Goal: Transaction & Acquisition: Download file/media

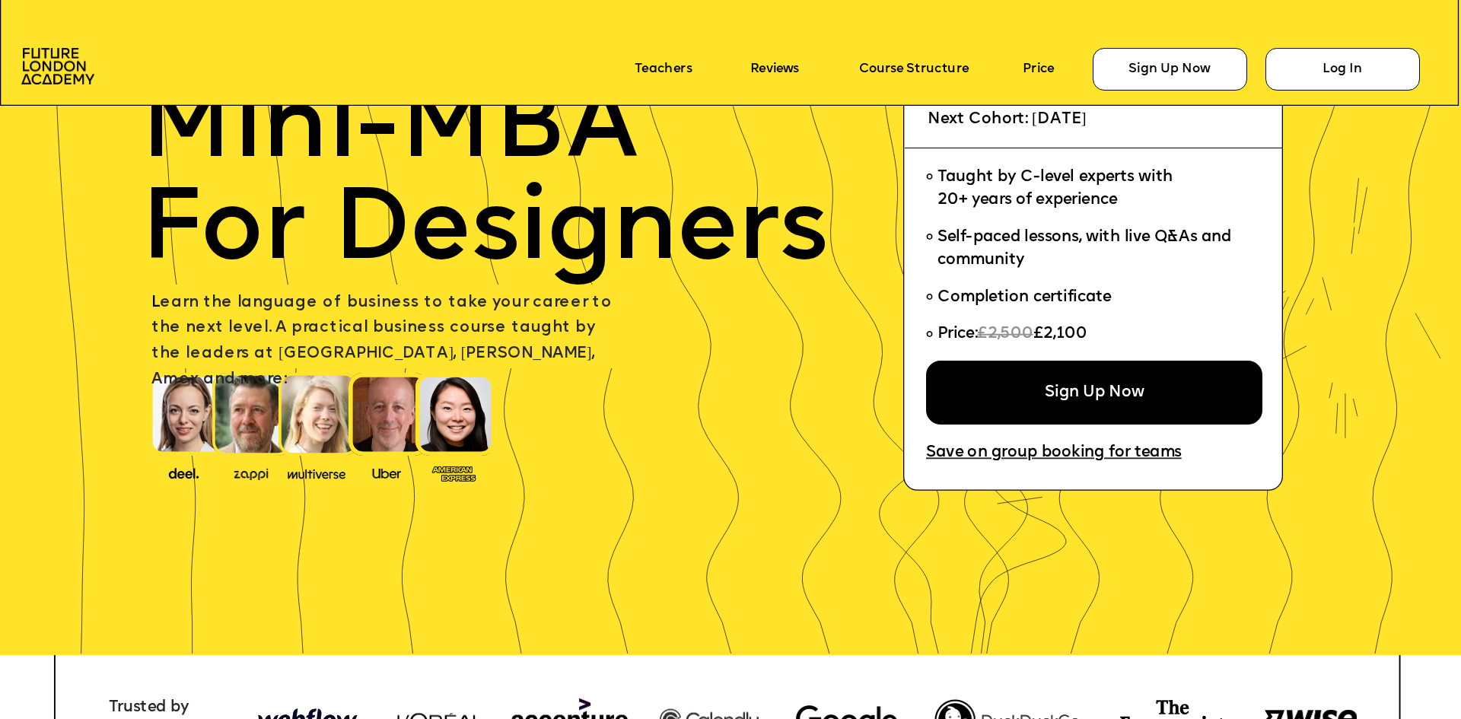
scroll to position [228, 0]
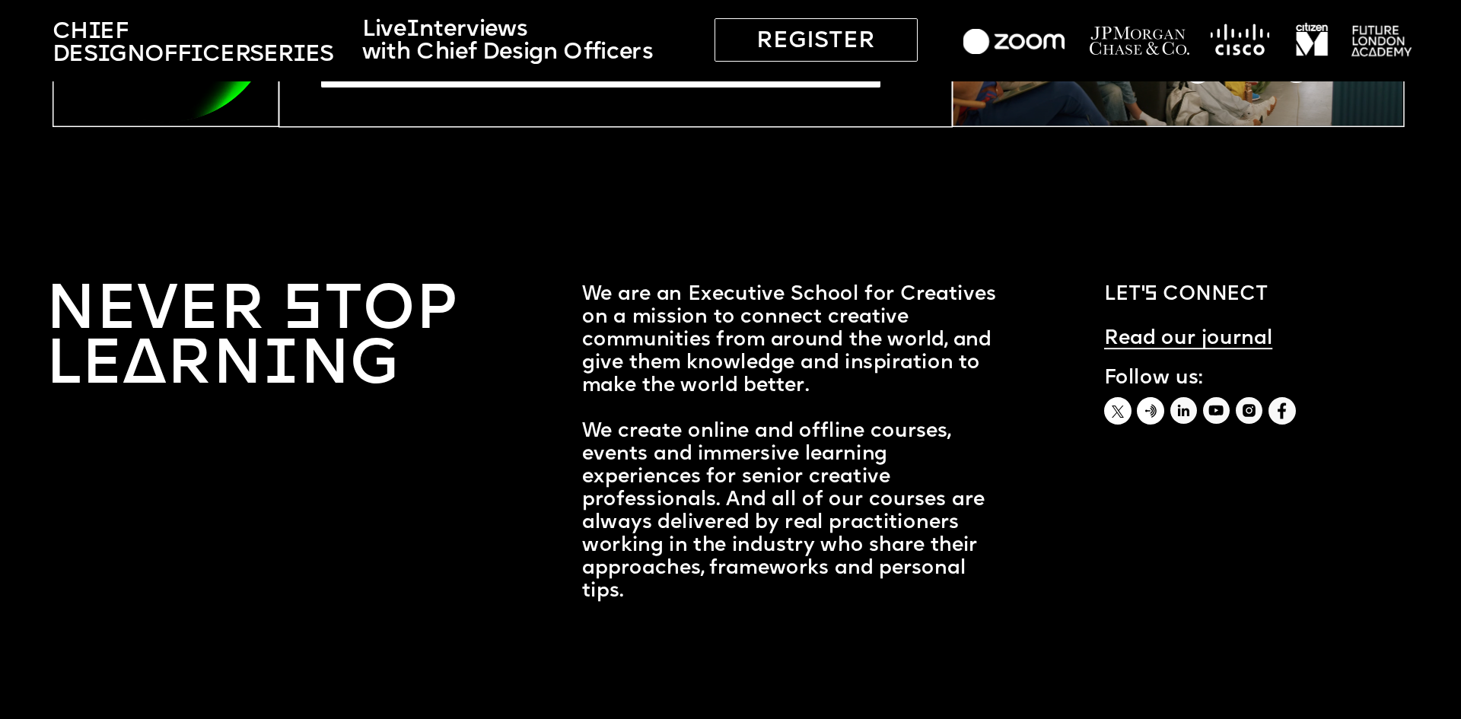
scroll to position [5739, 0]
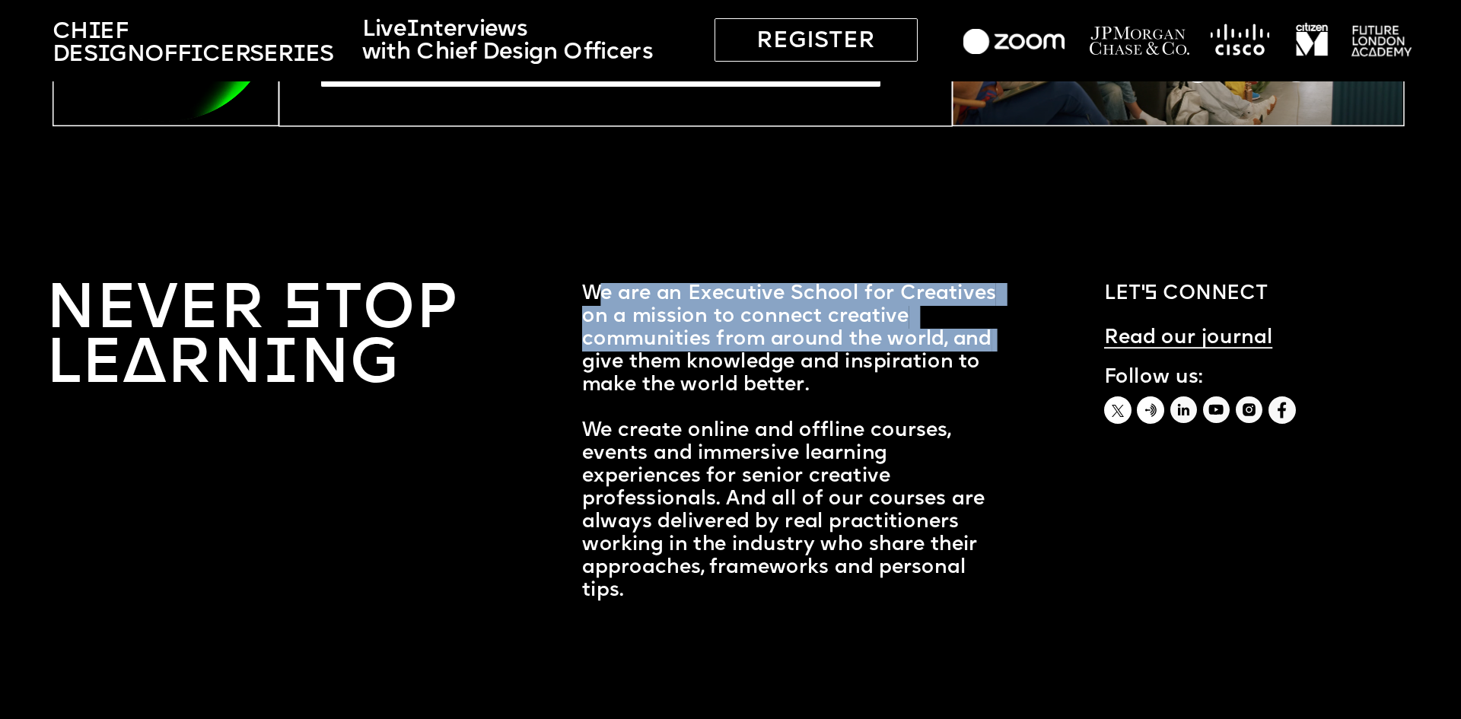
drag, startPoint x: 607, startPoint y: 298, endPoint x: 1008, endPoint y: 348, distance: 404.2
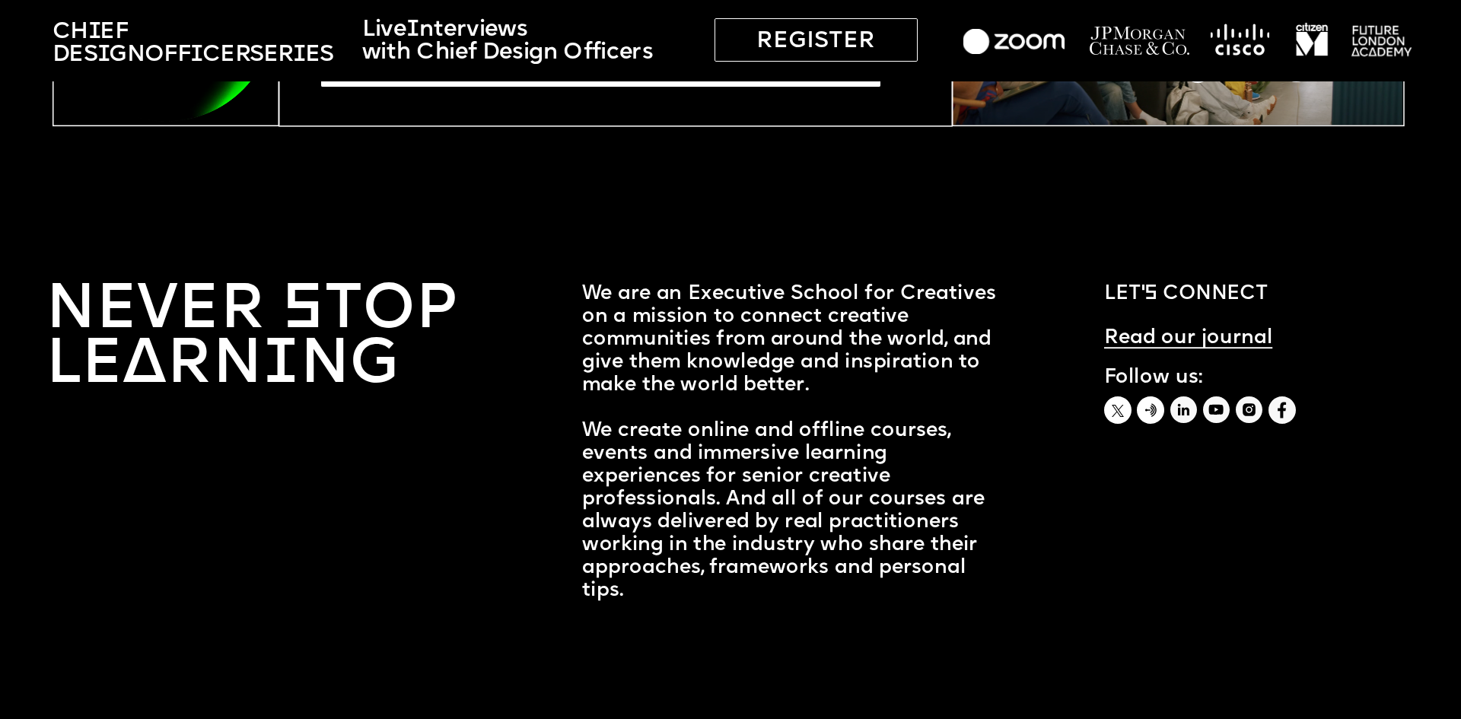
drag, startPoint x: 1008, startPoint y: 348, endPoint x: 976, endPoint y: 406, distance: 66.5
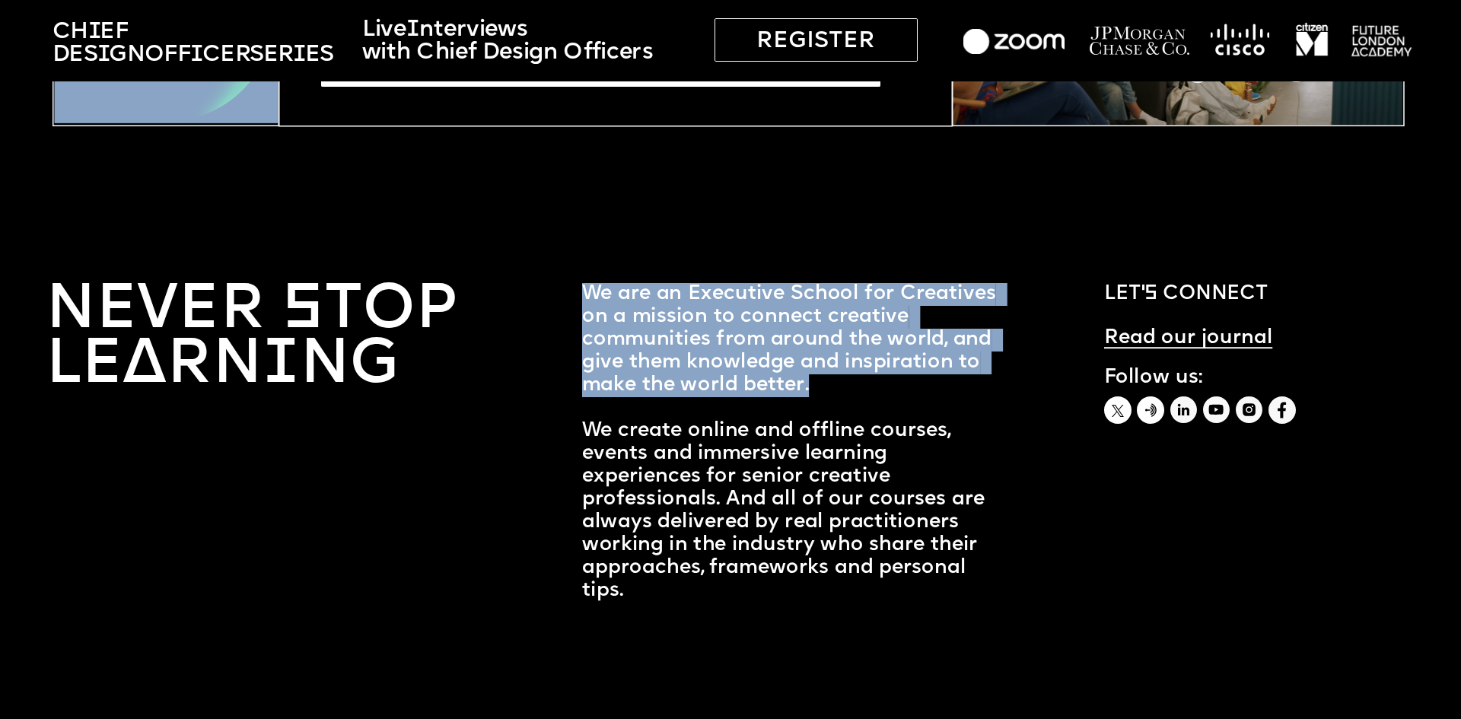
drag, startPoint x: 821, startPoint y: 379, endPoint x: 586, endPoint y: 266, distance: 260.7
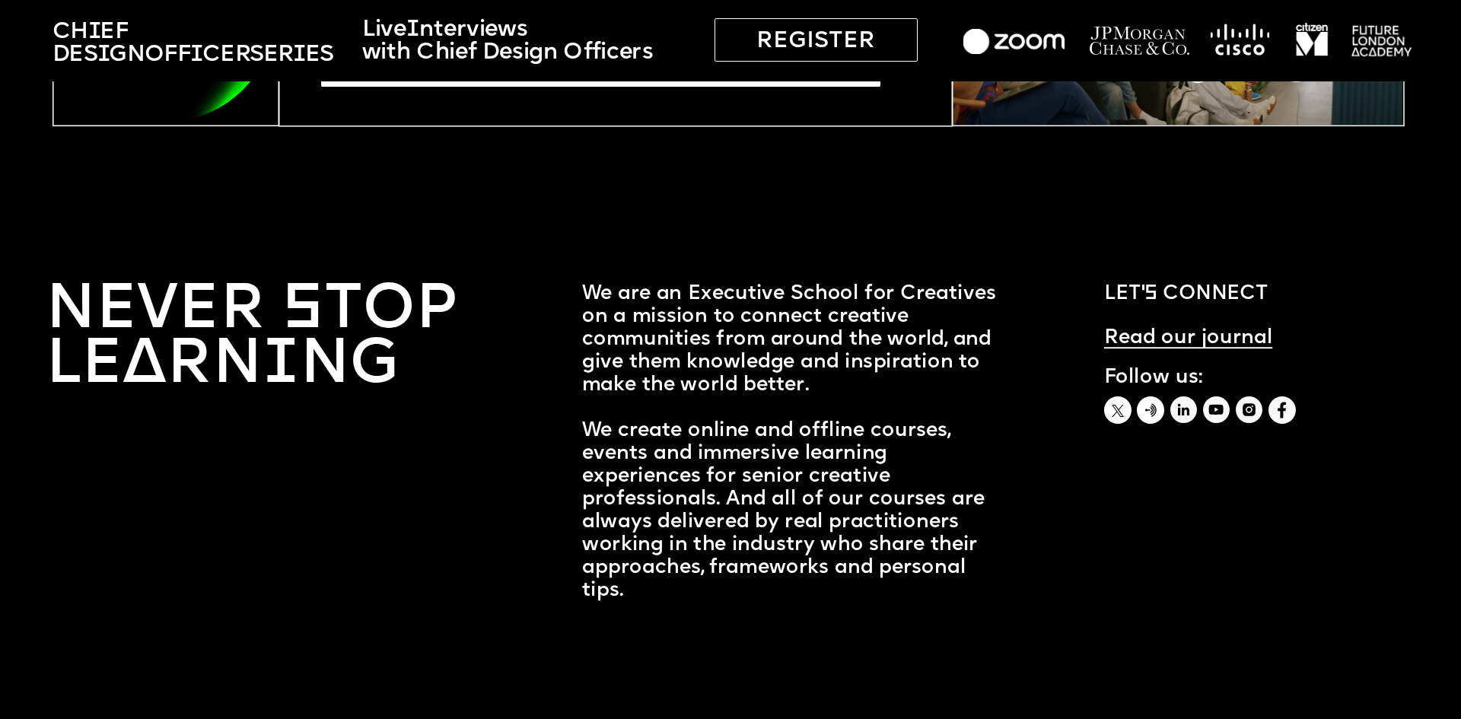
drag, startPoint x: 556, startPoint y: 285, endPoint x: 575, endPoint y: 284, distance: 19.1
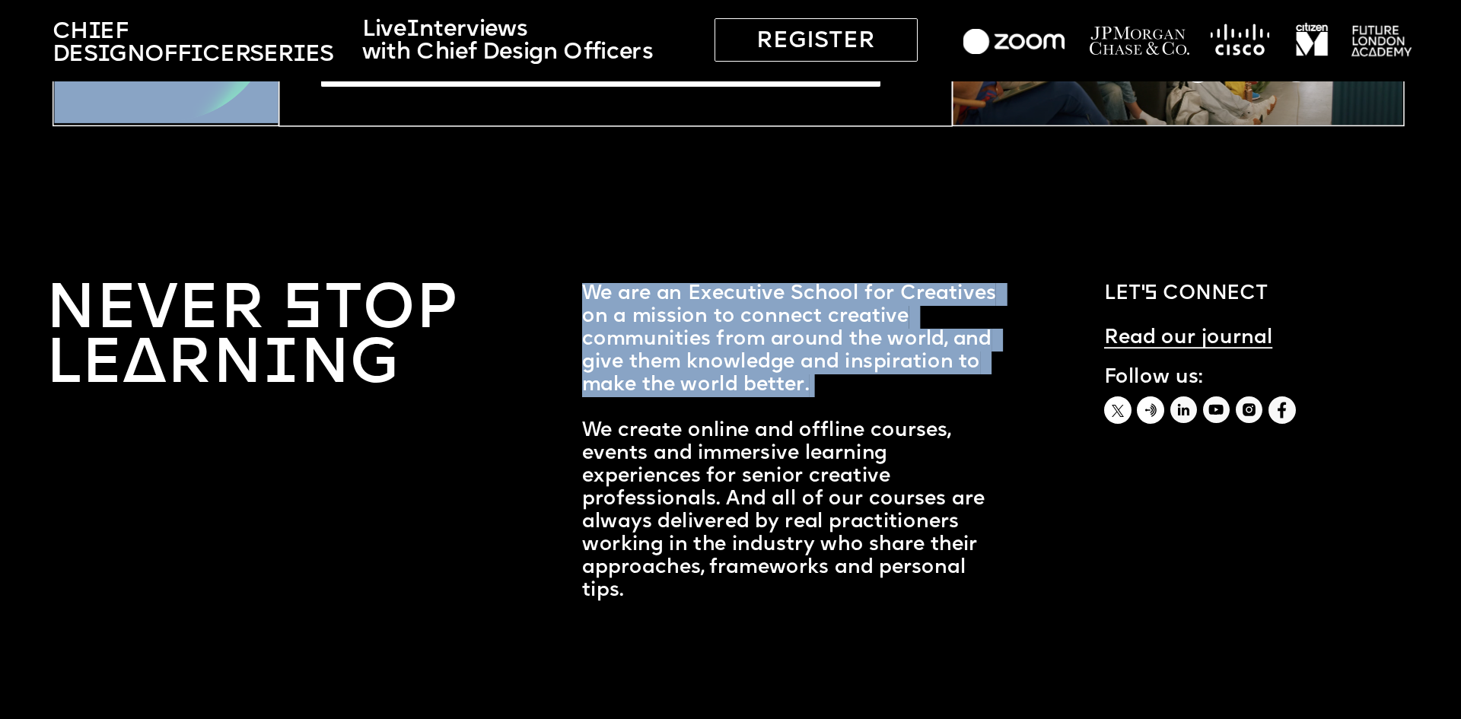
drag, startPoint x: 576, startPoint y: 284, endPoint x: 855, endPoint y: 397, distance: 300.7
click at [855, 397] on p "We are an Executive School for Creatives on a mission to connect creative commu…" at bounding box center [794, 443] width 425 height 320
drag, startPoint x: 845, startPoint y: 398, endPoint x: 542, endPoint y: 284, distance: 324.4
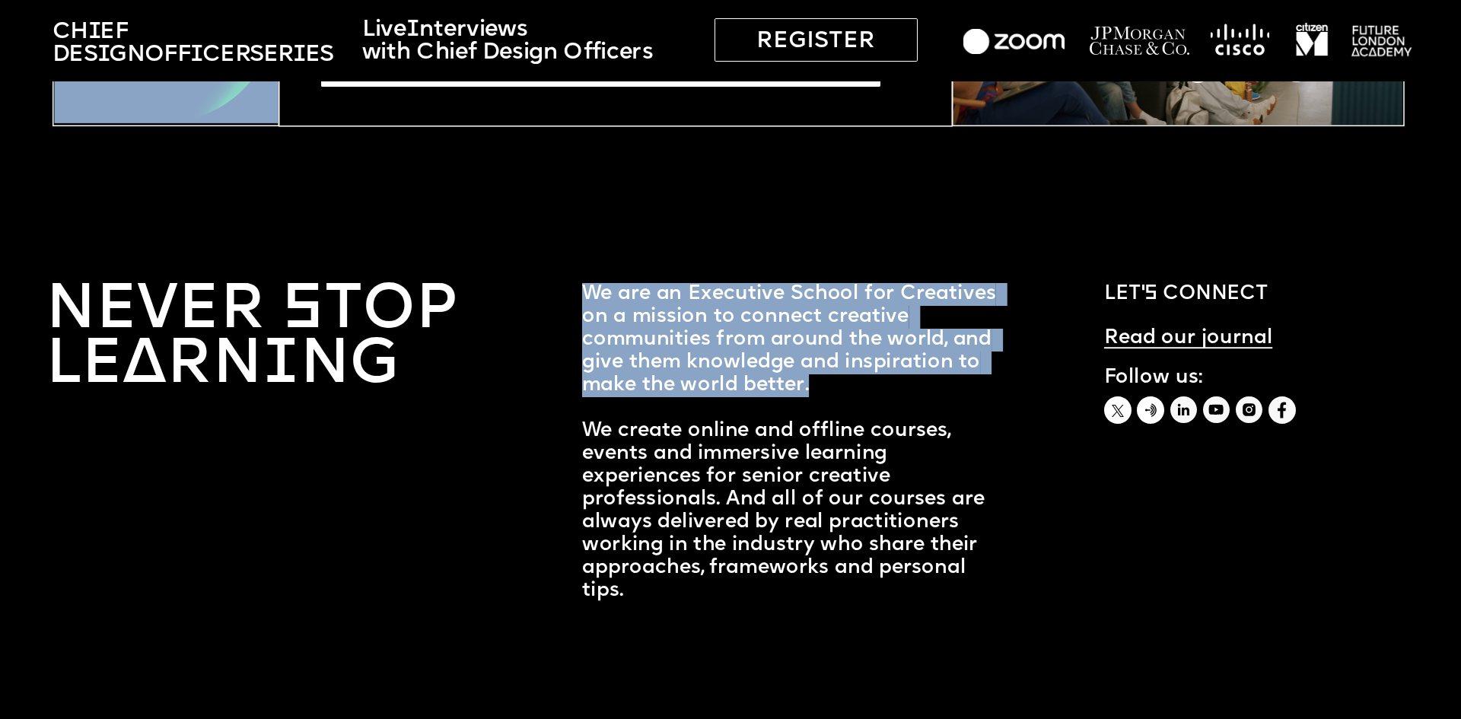
drag, startPoint x: 546, startPoint y: 275, endPoint x: 938, endPoint y: 388, distance: 408.5
click at [938, 387] on p "We are an Executive School for Creatives on a mission to connect creative commu…" at bounding box center [794, 443] width 425 height 320
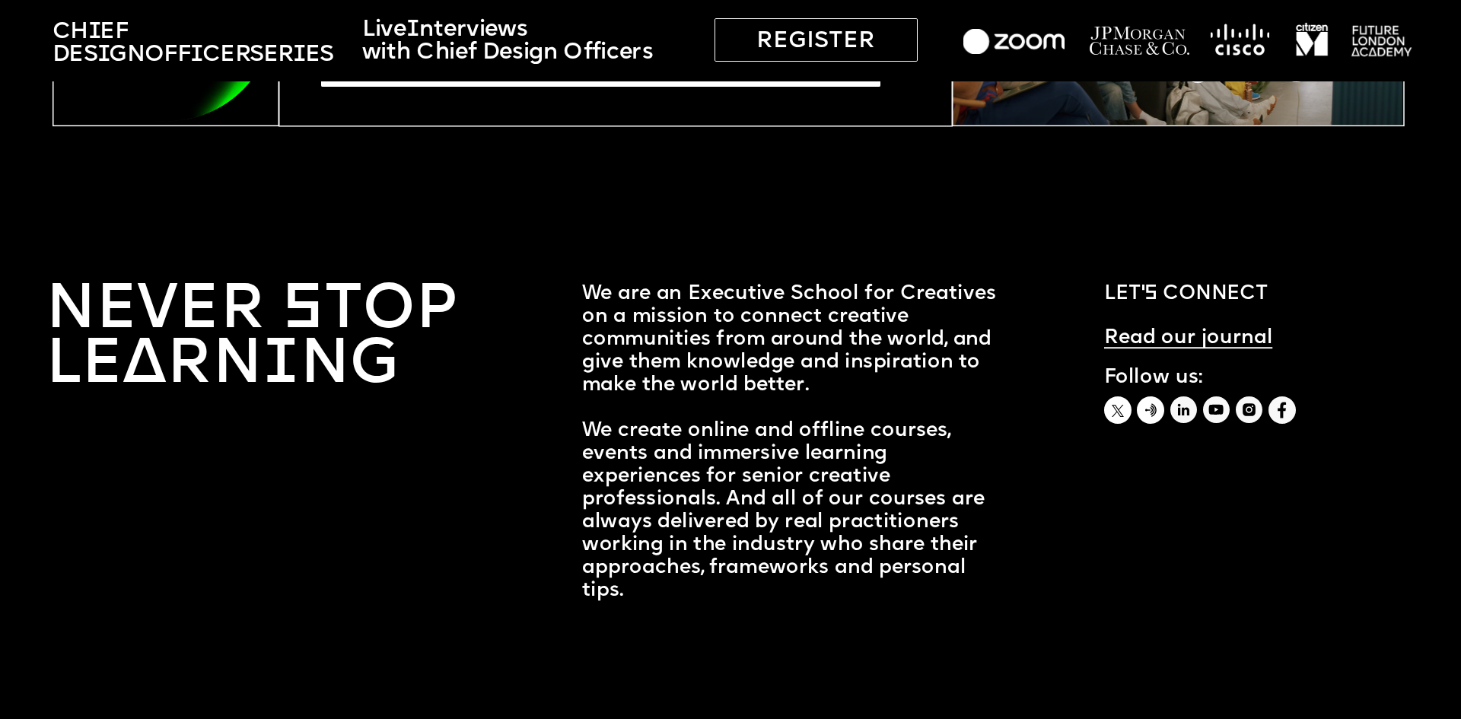
click at [1164, 288] on span "Let’s connect" at bounding box center [1186, 294] width 164 height 18
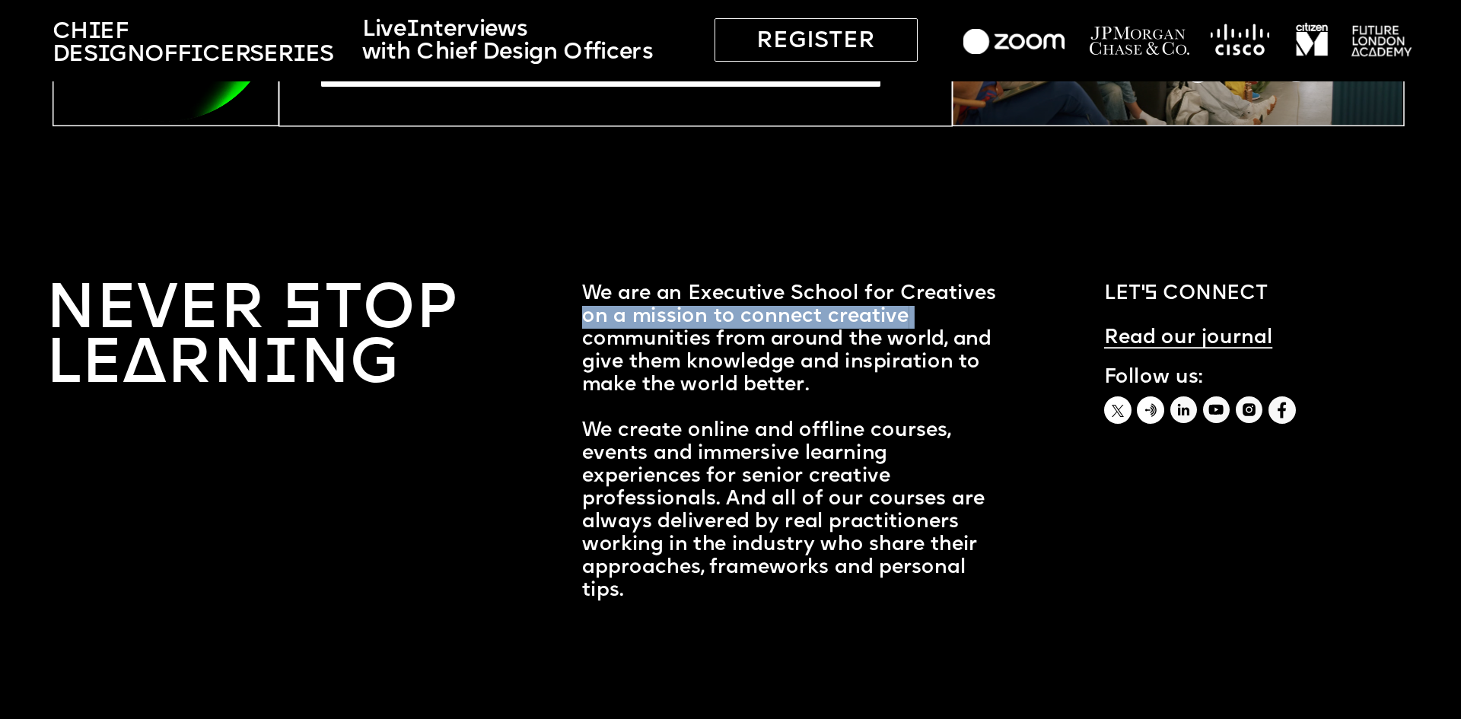
click at [994, 309] on p "We are an Executive School for Creatives on a mission to connect creative commu…" at bounding box center [794, 443] width 425 height 320
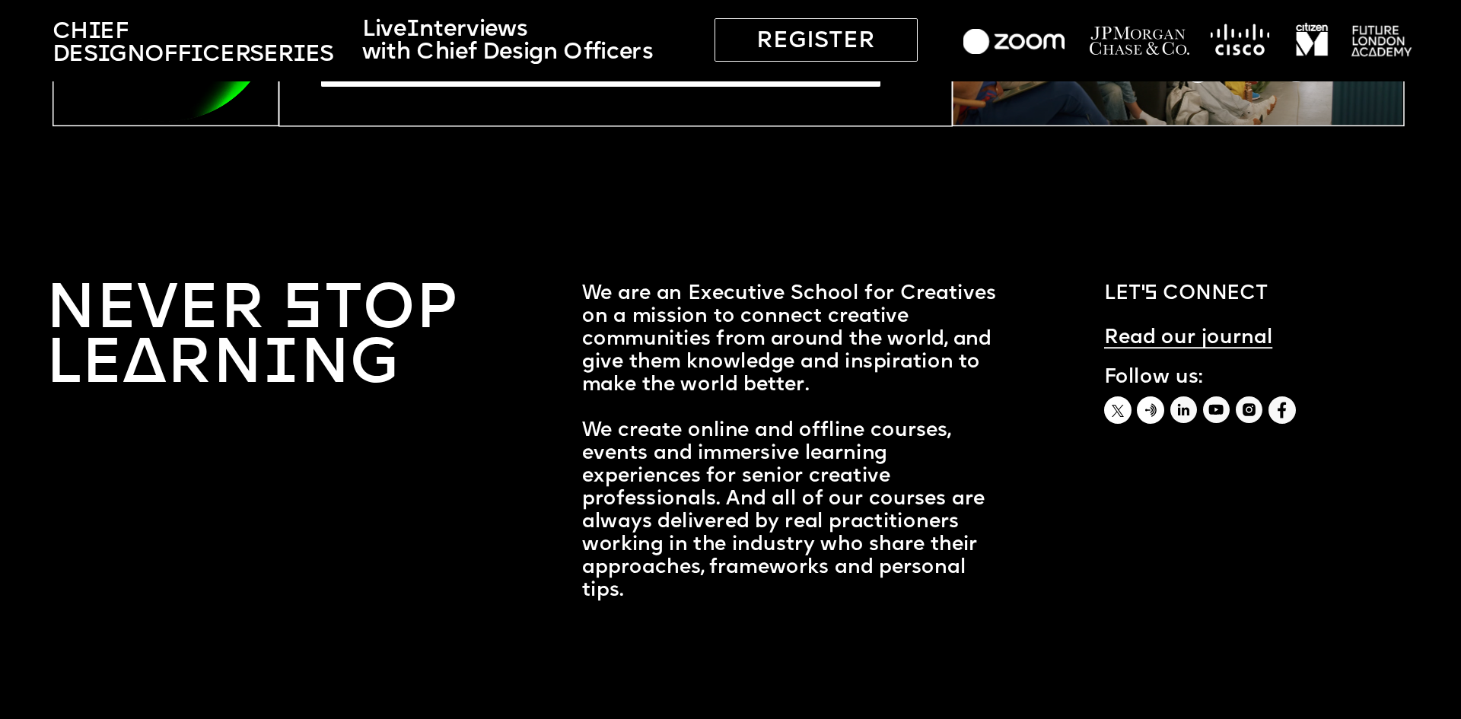
click at [626, 298] on span "We are an Executive School for Creatives on a mission to connect creative commu…" at bounding box center [791, 442] width 419 height 315
click at [597, 285] on span "We are an Executive School for Creatives on a mission to connect creative commu…" at bounding box center [791, 442] width 419 height 315
drag, startPoint x: 579, startPoint y: 285, endPoint x: 1019, endPoint y: 559, distance: 518.6
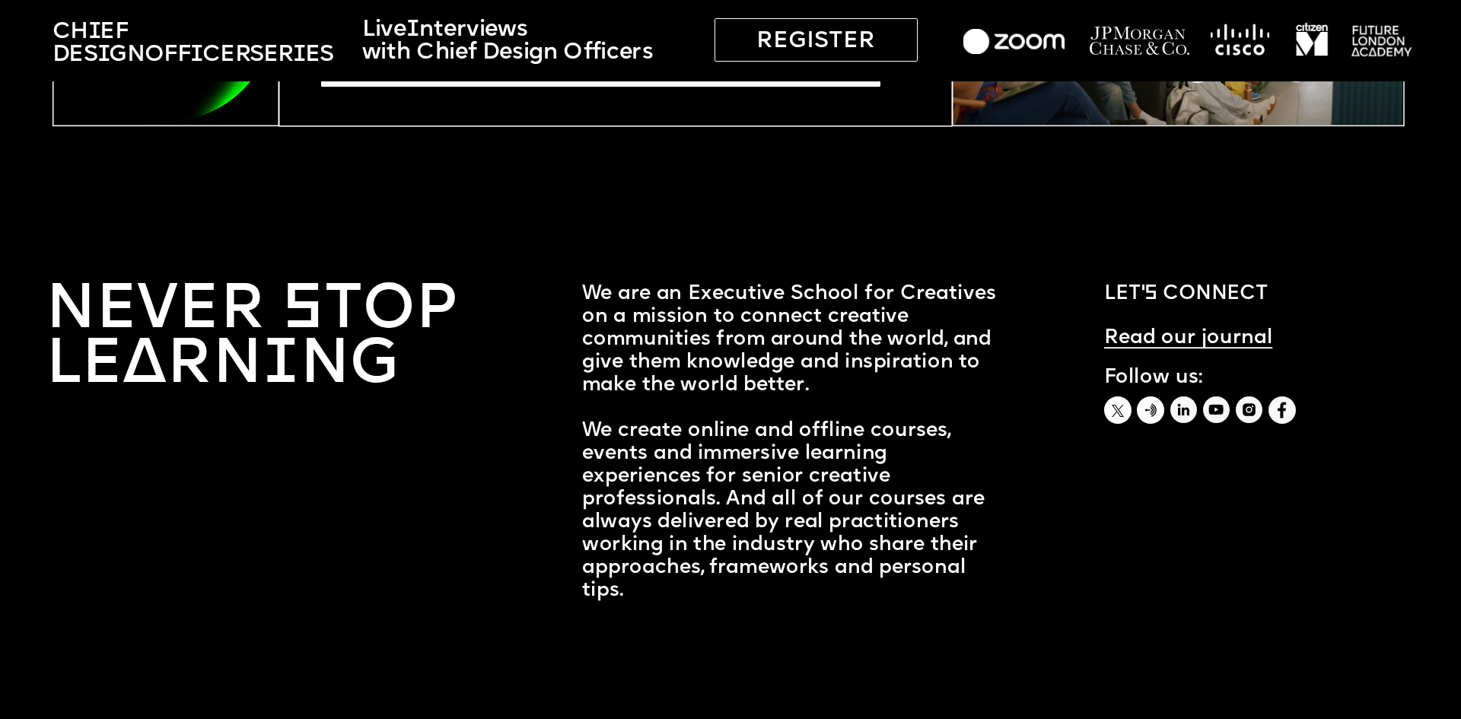
drag, startPoint x: 1008, startPoint y: 582, endPoint x: 546, endPoint y: 423, distance: 487.8
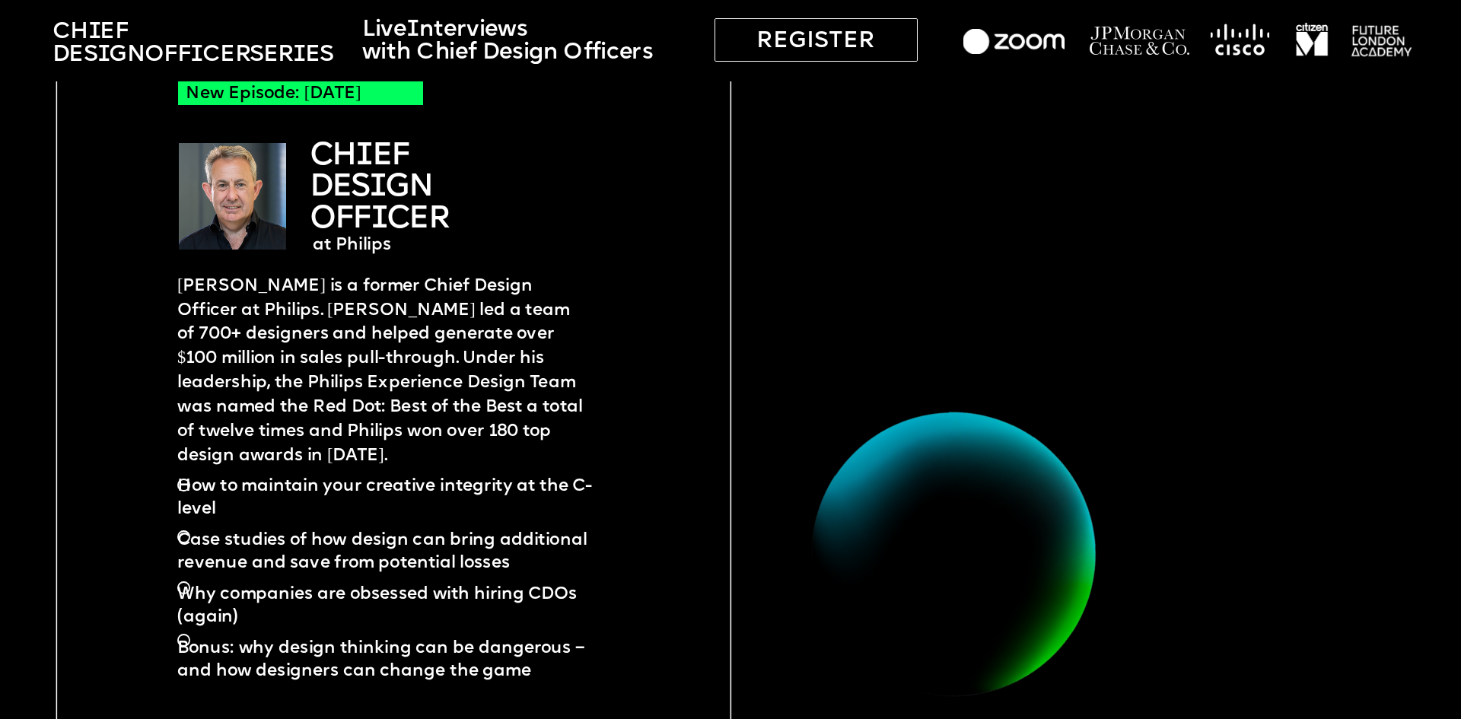
scroll to position [4218, 0]
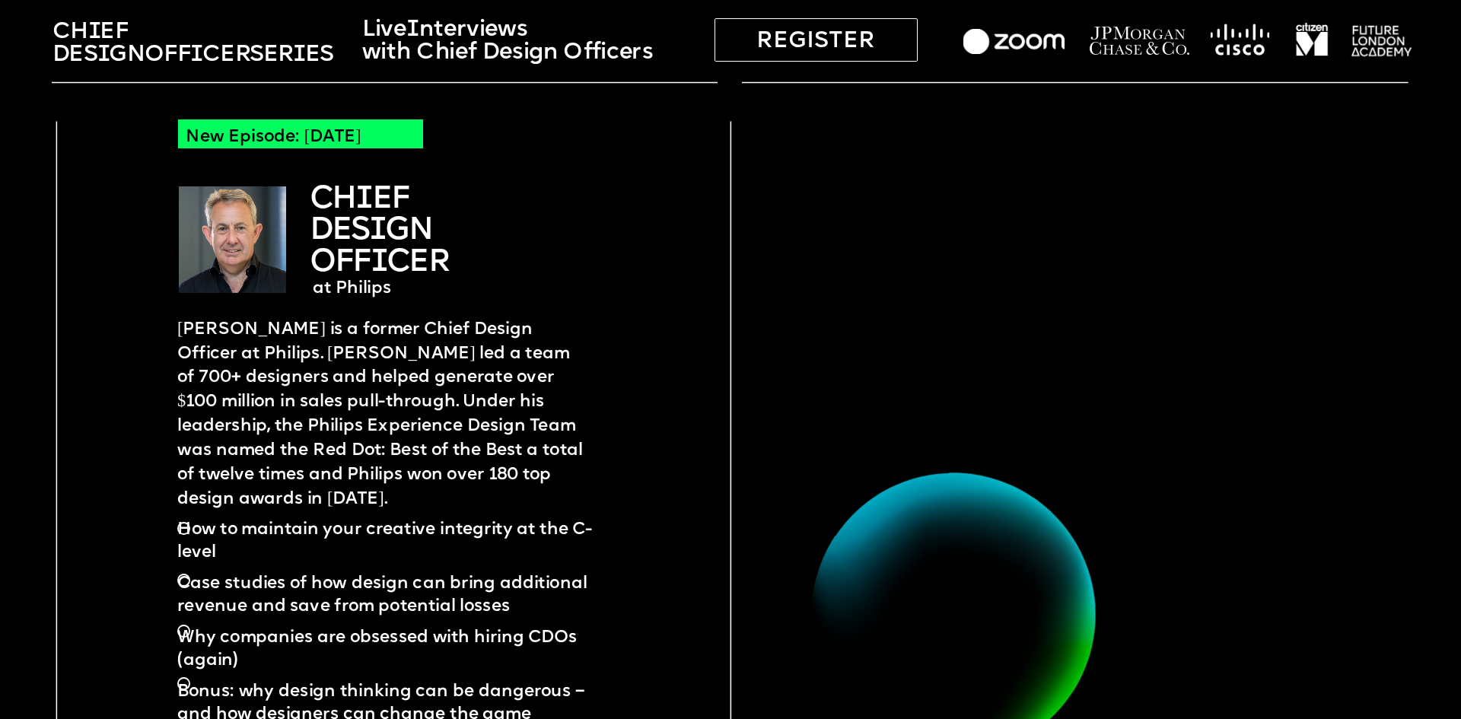
click at [995, 46] on img at bounding box center [1013, 42] width 101 height 26
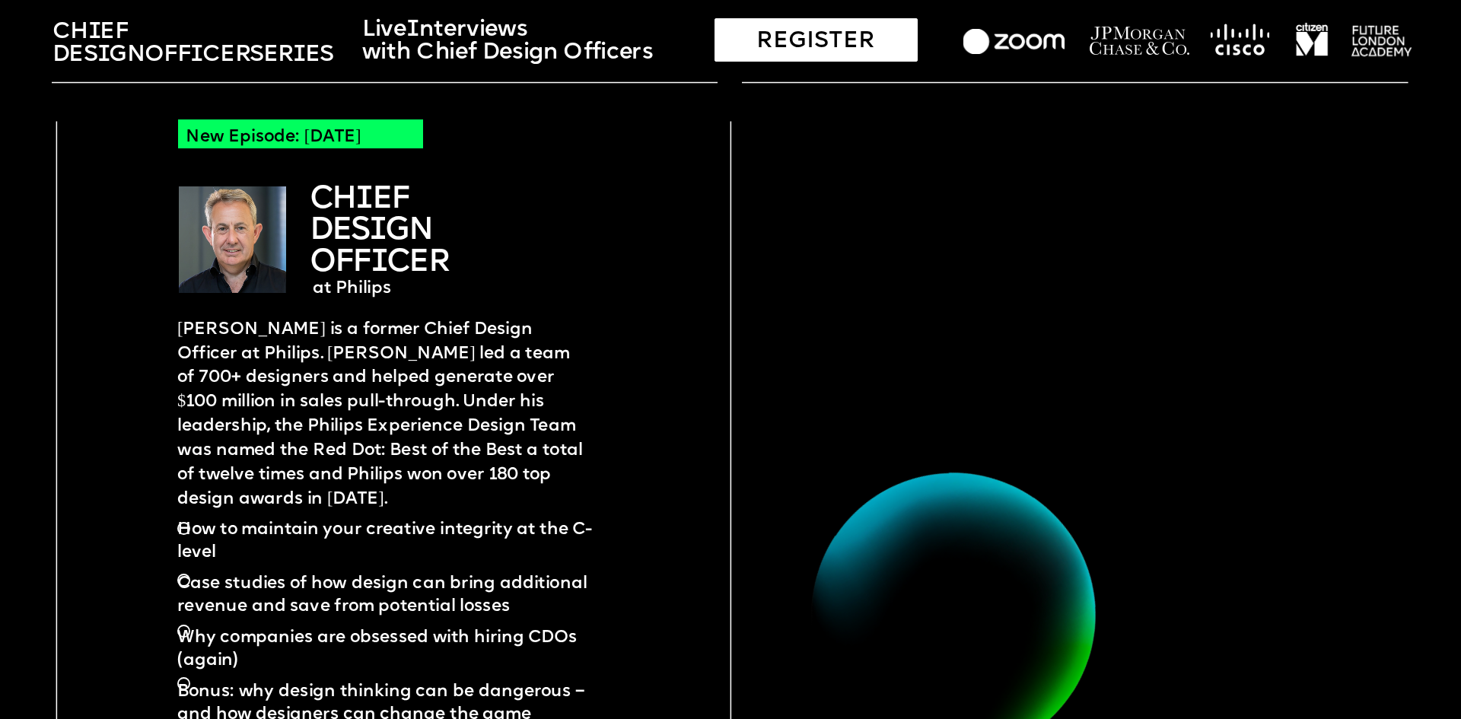
click at [781, 46] on div "REGISTER" at bounding box center [816, 39] width 203 height 43
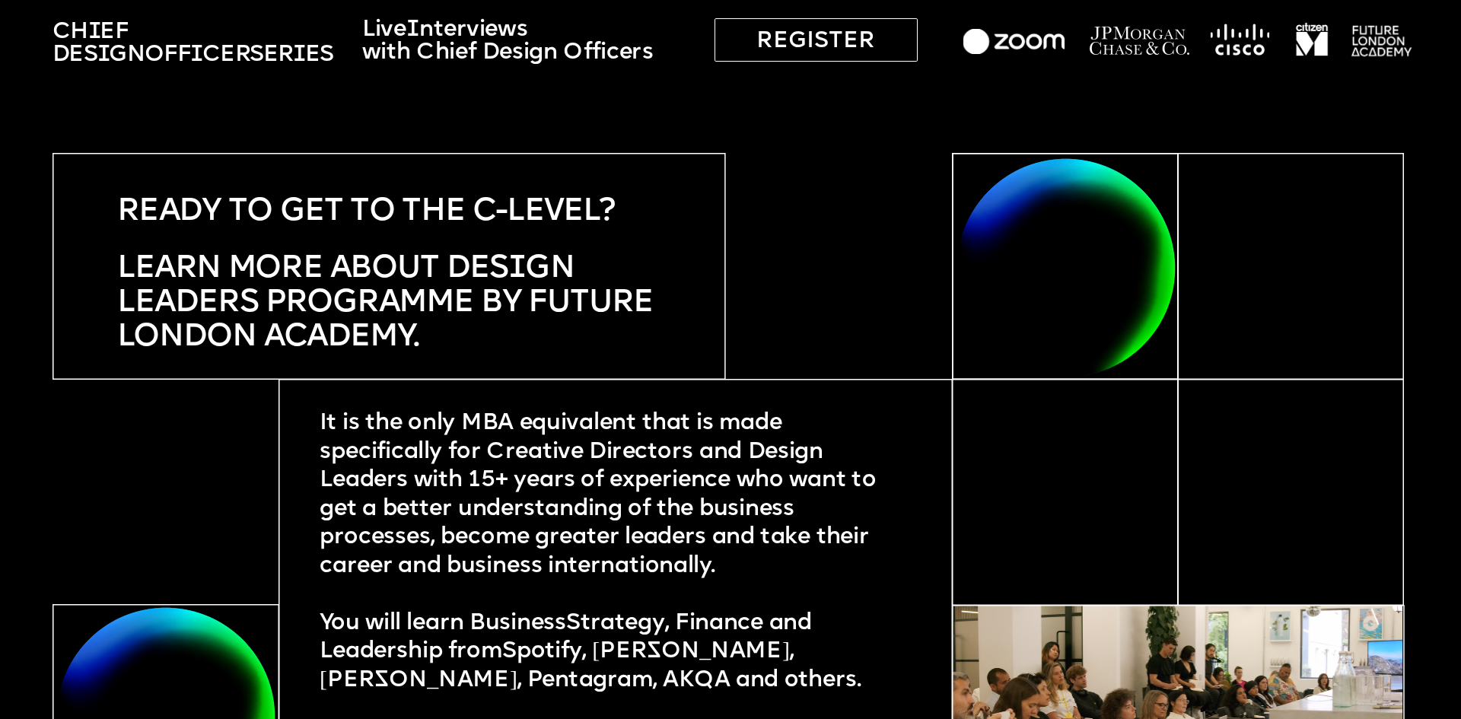
scroll to position [5055, 0]
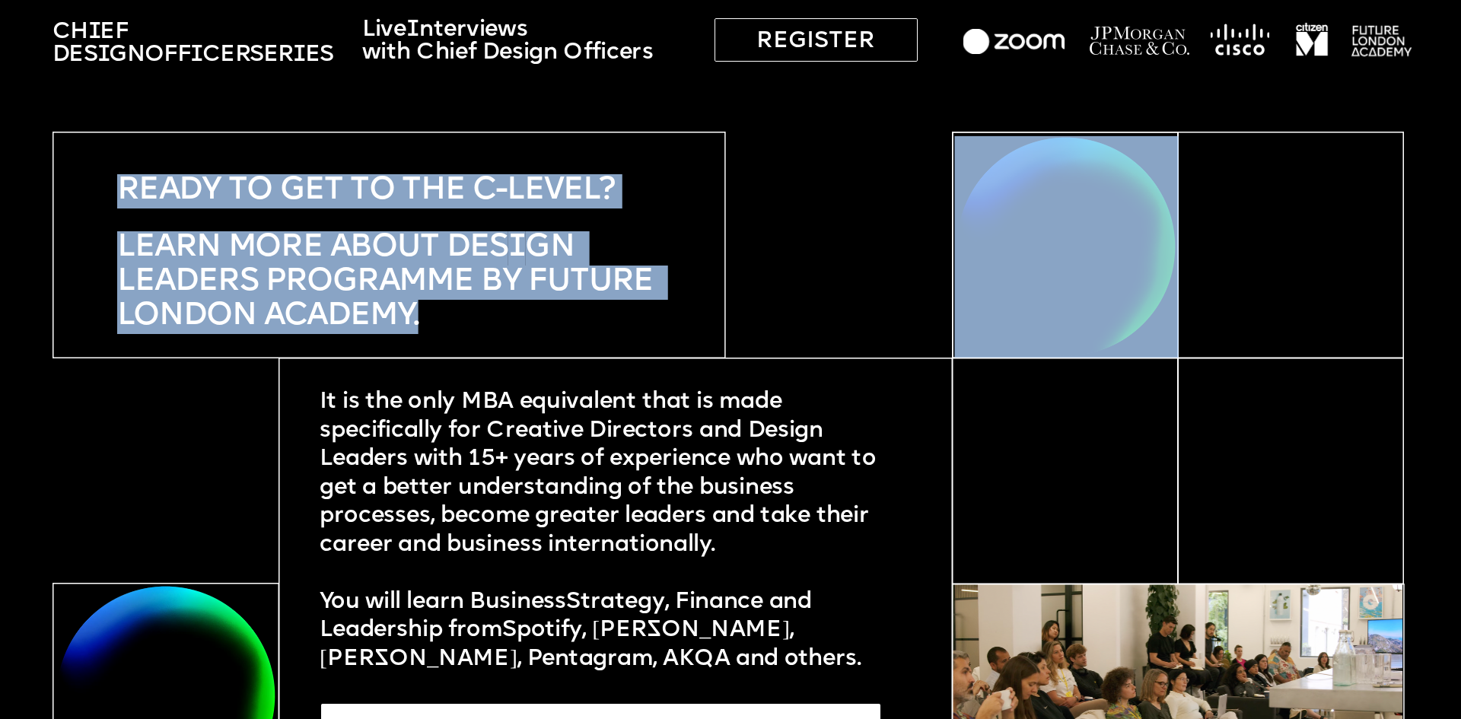
drag, startPoint x: 58, startPoint y: 172, endPoint x: 548, endPoint y: 330, distance: 514.8
click at [548, 330] on p "Learn more about Des i gn Leaders programme by future london academy." at bounding box center [396, 272] width 559 height 126
drag, startPoint x: 440, startPoint y: 320, endPoint x: 0, endPoint y: 191, distance: 458.5
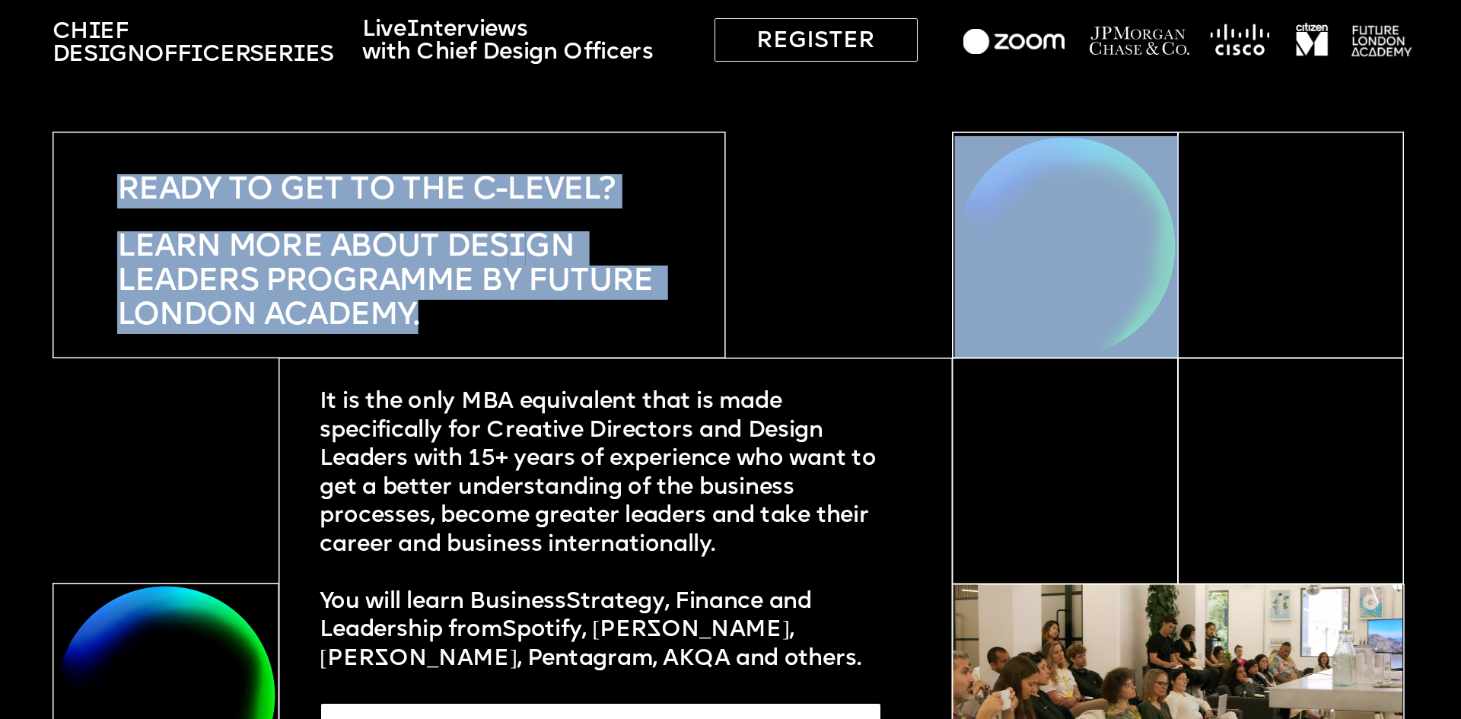
click at [125, 192] on span "ready to get to the C-Level?" at bounding box center [366, 191] width 498 height 30
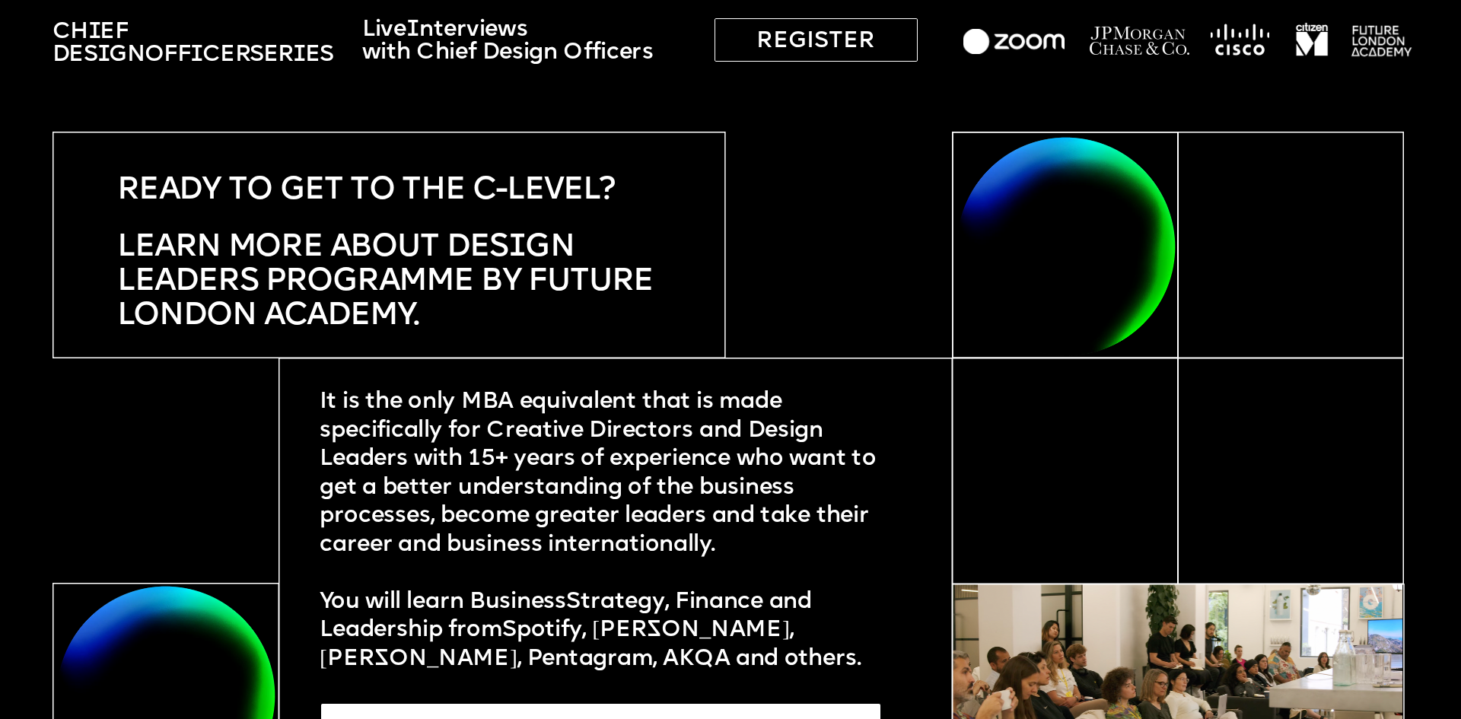
drag, startPoint x: 68, startPoint y: 193, endPoint x: 508, endPoint y: 349, distance: 467.0
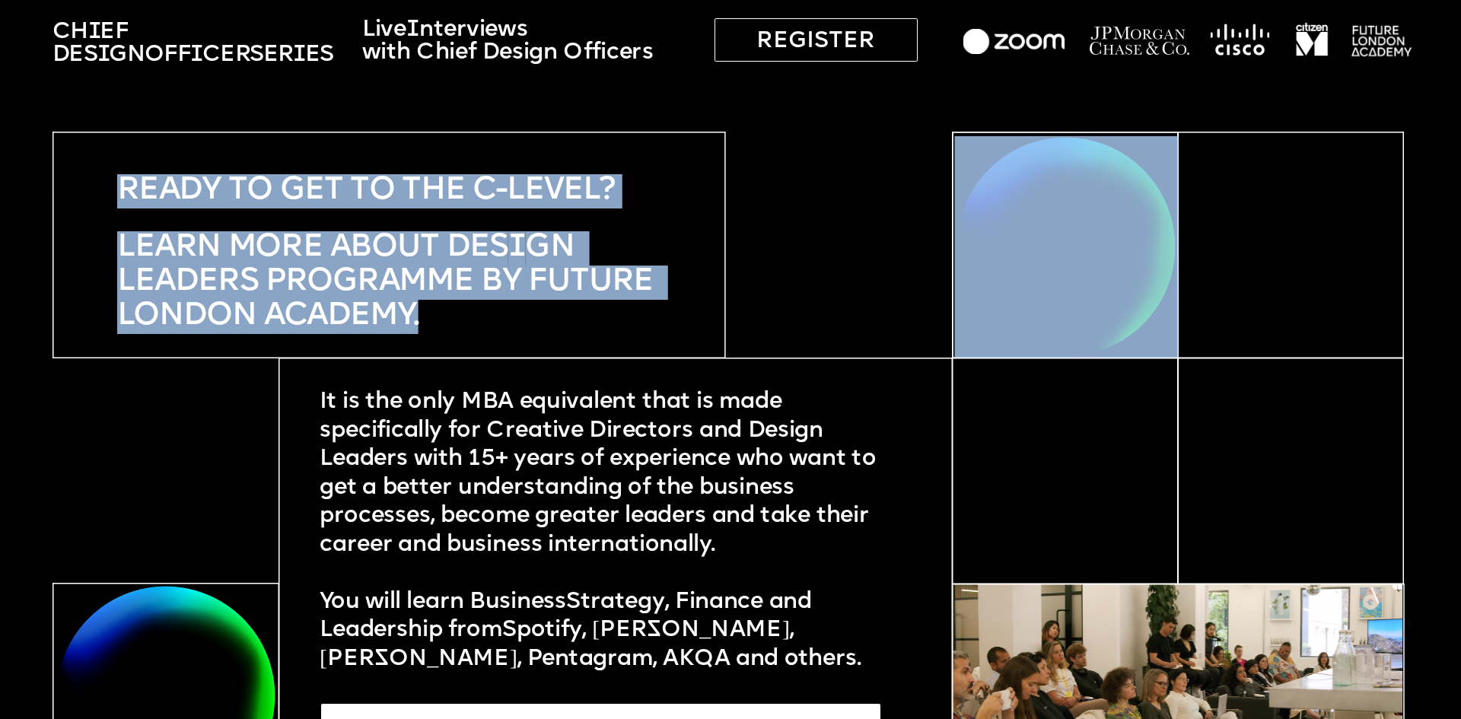
drag, startPoint x: 511, startPoint y: 338, endPoint x: 427, endPoint y: 323, distance: 85.1
click at [427, 323] on p "Learn more about Des i gn Leaders programme by future london academy." at bounding box center [396, 272] width 559 height 126
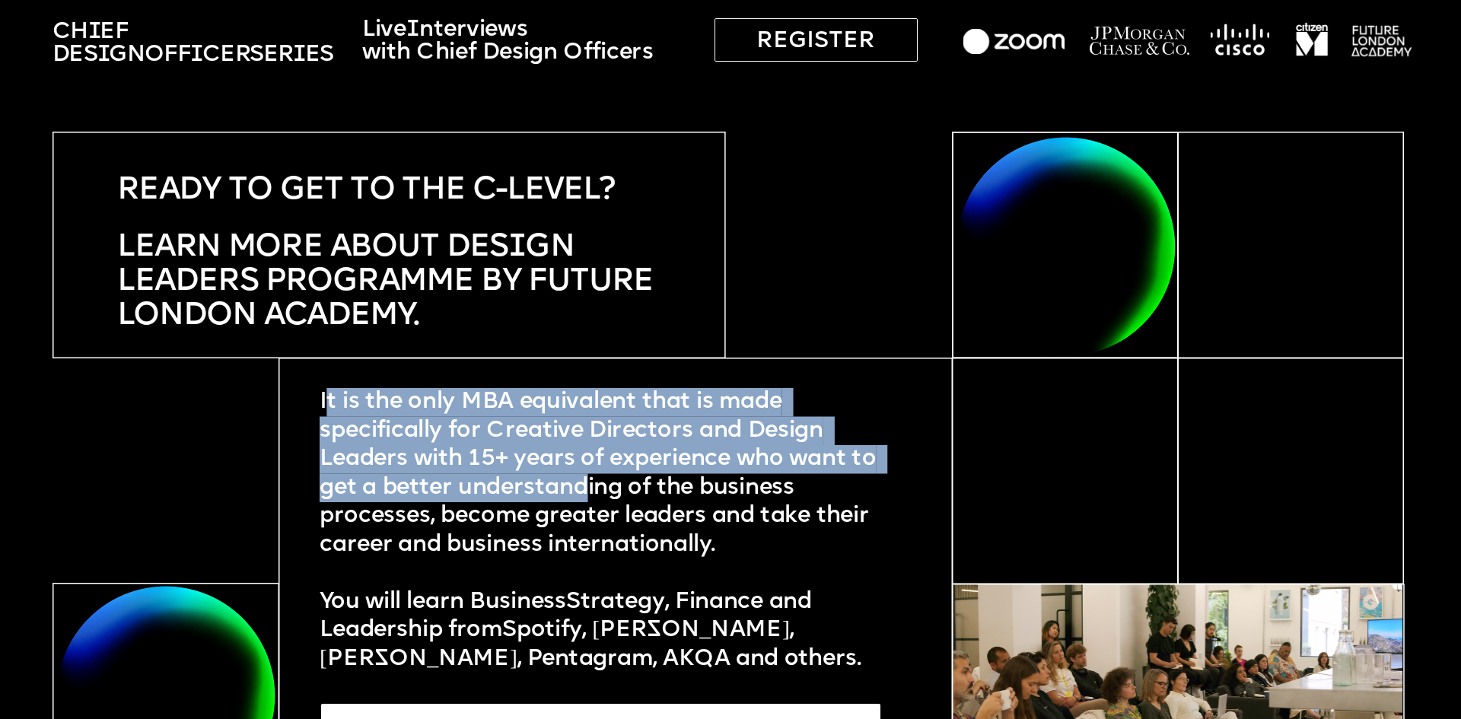
drag, startPoint x: 328, startPoint y: 409, endPoint x: 617, endPoint y: 491, distance: 300.4
click at [617, 491] on span "It is the only MBA equivalent that is made specifically for Creative Directors …" at bounding box center [601, 474] width 562 height 166
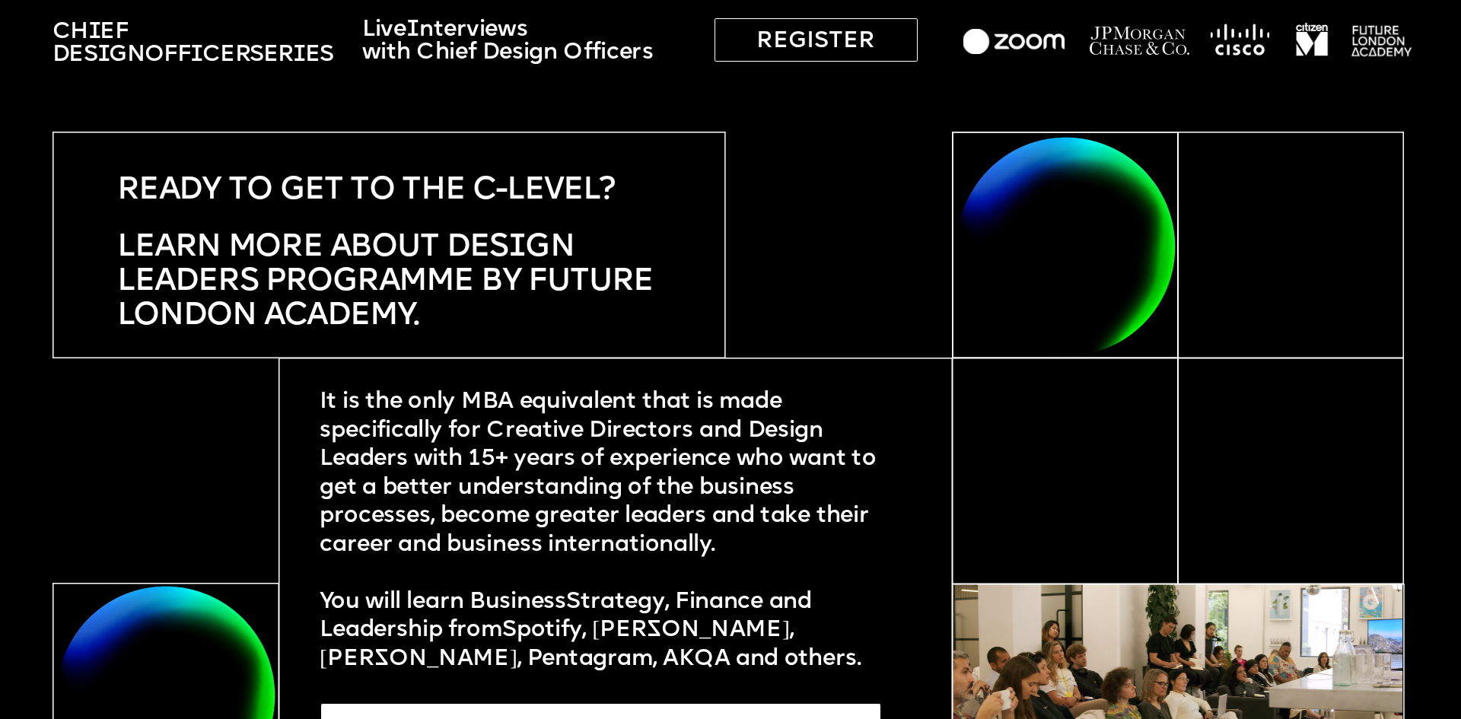
click at [632, 490] on span "It is the only MBA equivalent that is made specifically for Creative Directors …" at bounding box center [601, 474] width 562 height 166
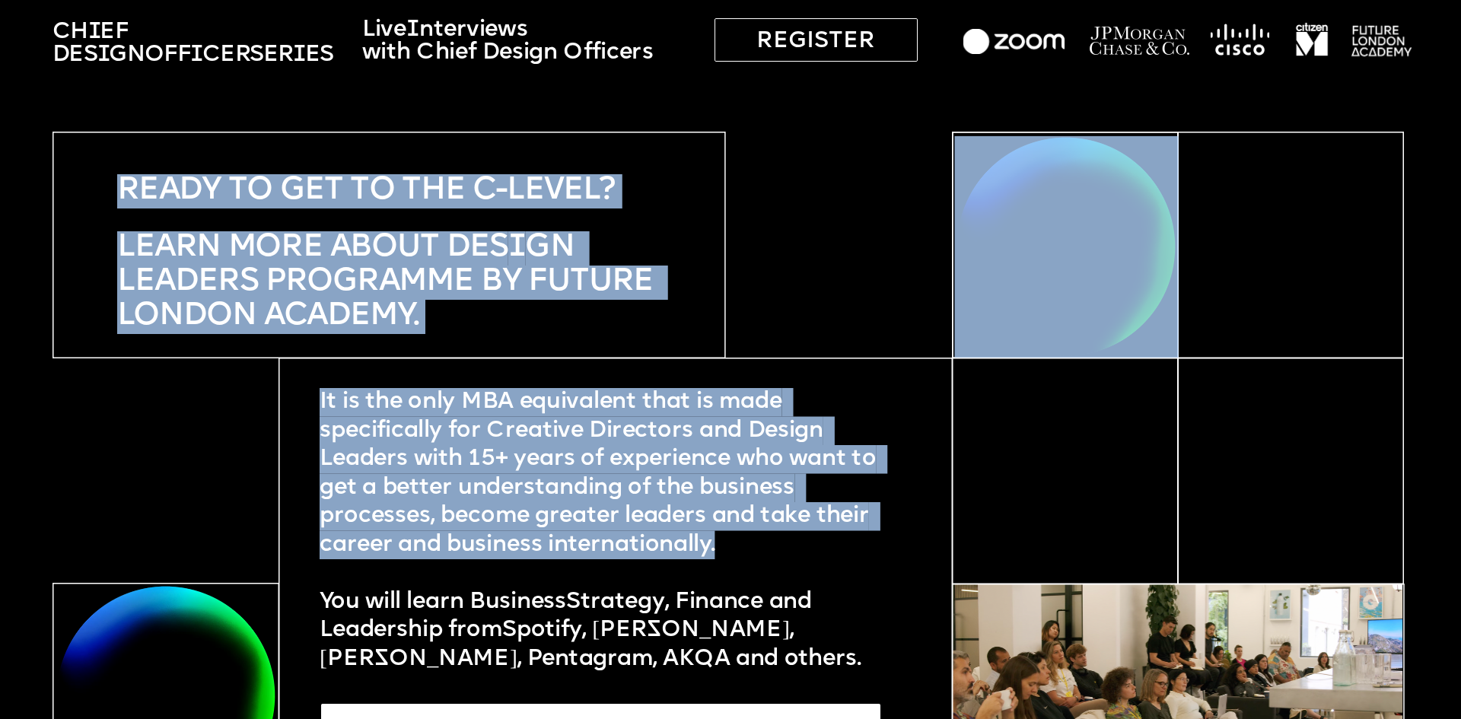
drag, startPoint x: 752, startPoint y: 549, endPoint x: 317, endPoint y: 406, distance: 457.5
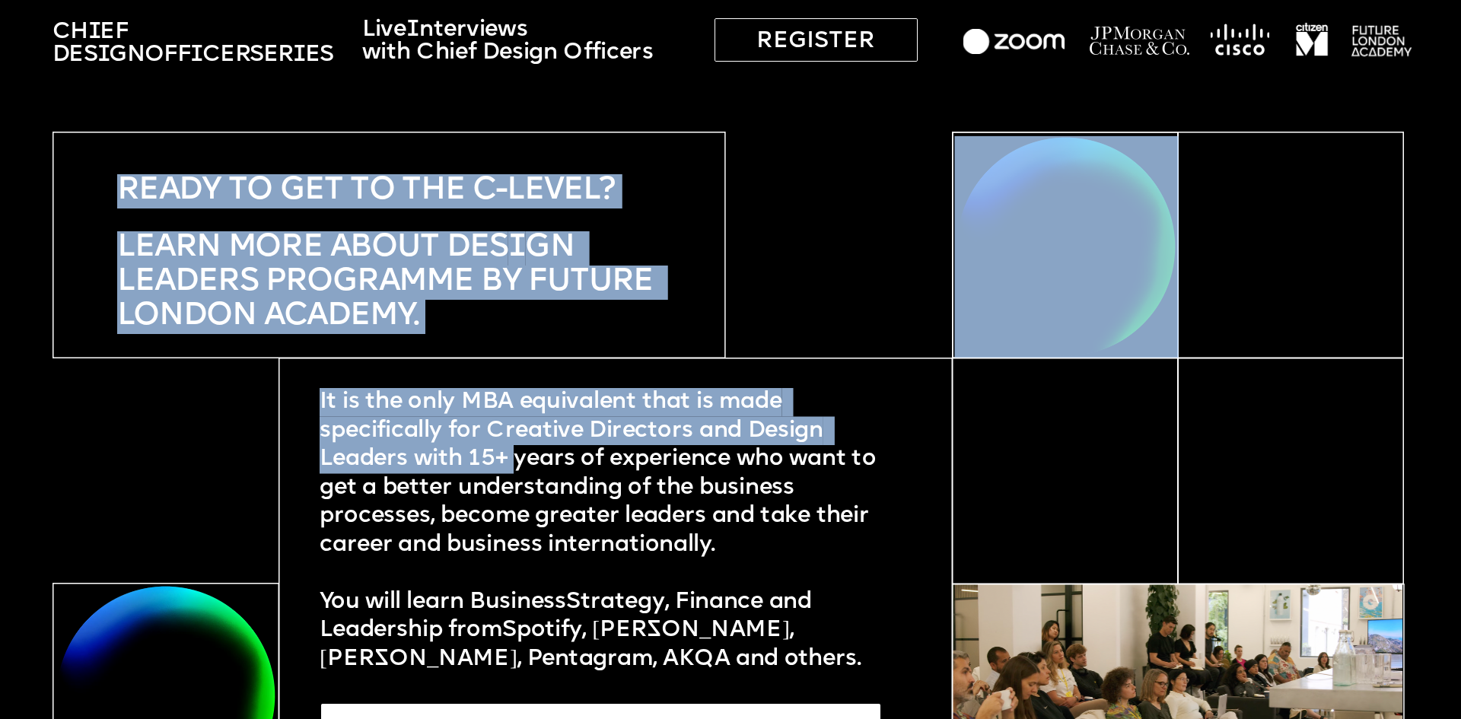
drag, startPoint x: 315, startPoint y: 403, endPoint x: 516, endPoint y: 460, distance: 208.9
click at [516, 460] on span "It is the only MBA equivalent that is made specifically for Creative Directors …" at bounding box center [601, 474] width 562 height 166
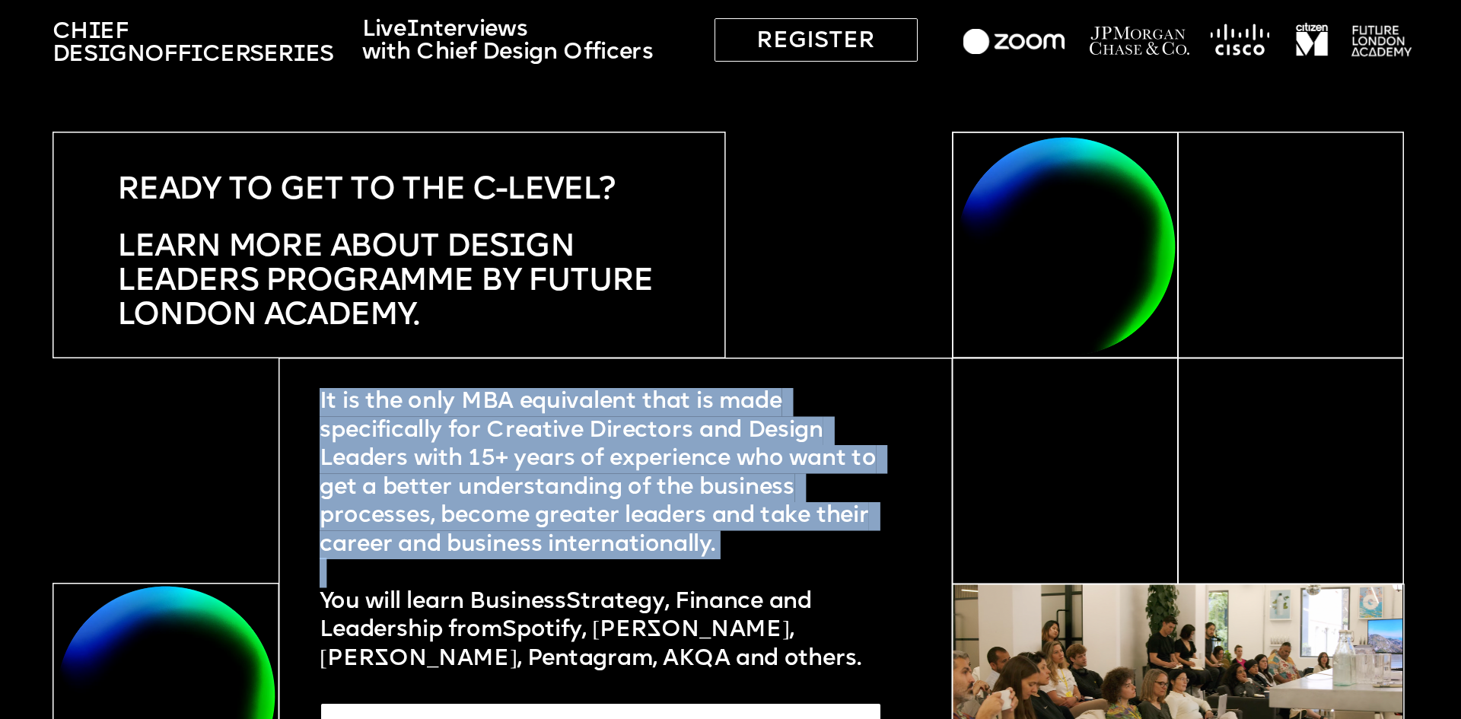
drag, startPoint x: 322, startPoint y: 394, endPoint x: 753, endPoint y: 562, distance: 462.1
click at [753, 562] on div "It is the only MBA equivalent that is made specifically for Creative Directors …" at bounding box center [600, 530] width 561 height 285
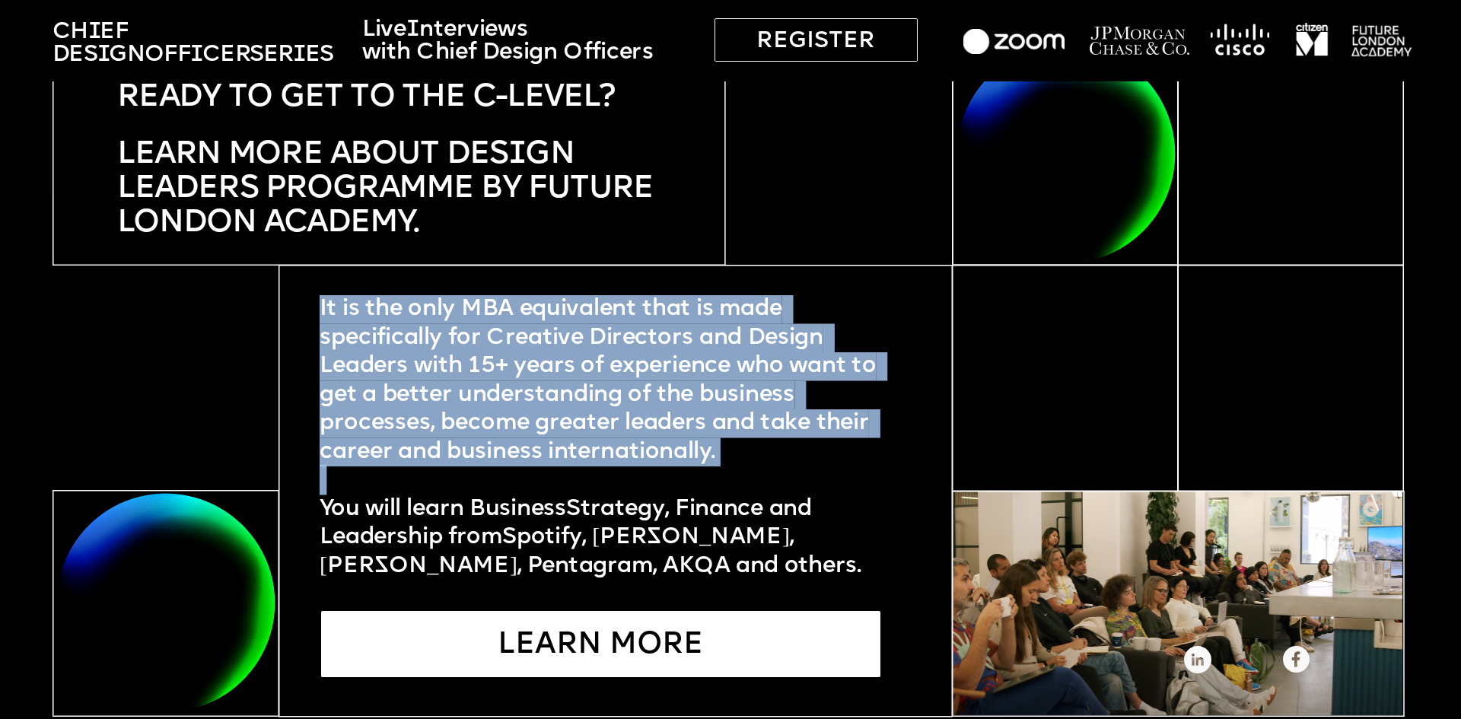
scroll to position [5284, 0]
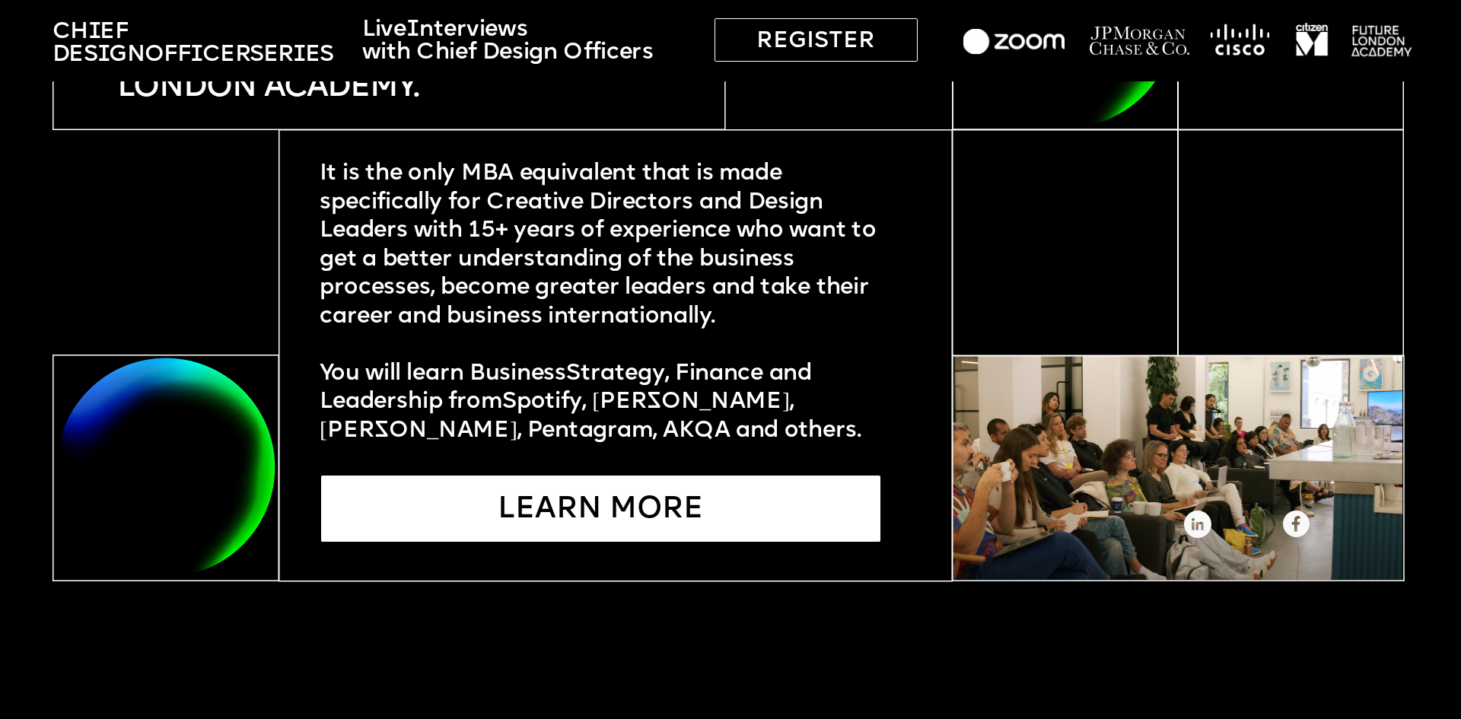
click at [638, 419] on span "potify, Wolff Olins, Monzo, Pentagram, AKQA and others." at bounding box center [591, 417] width 542 height 52
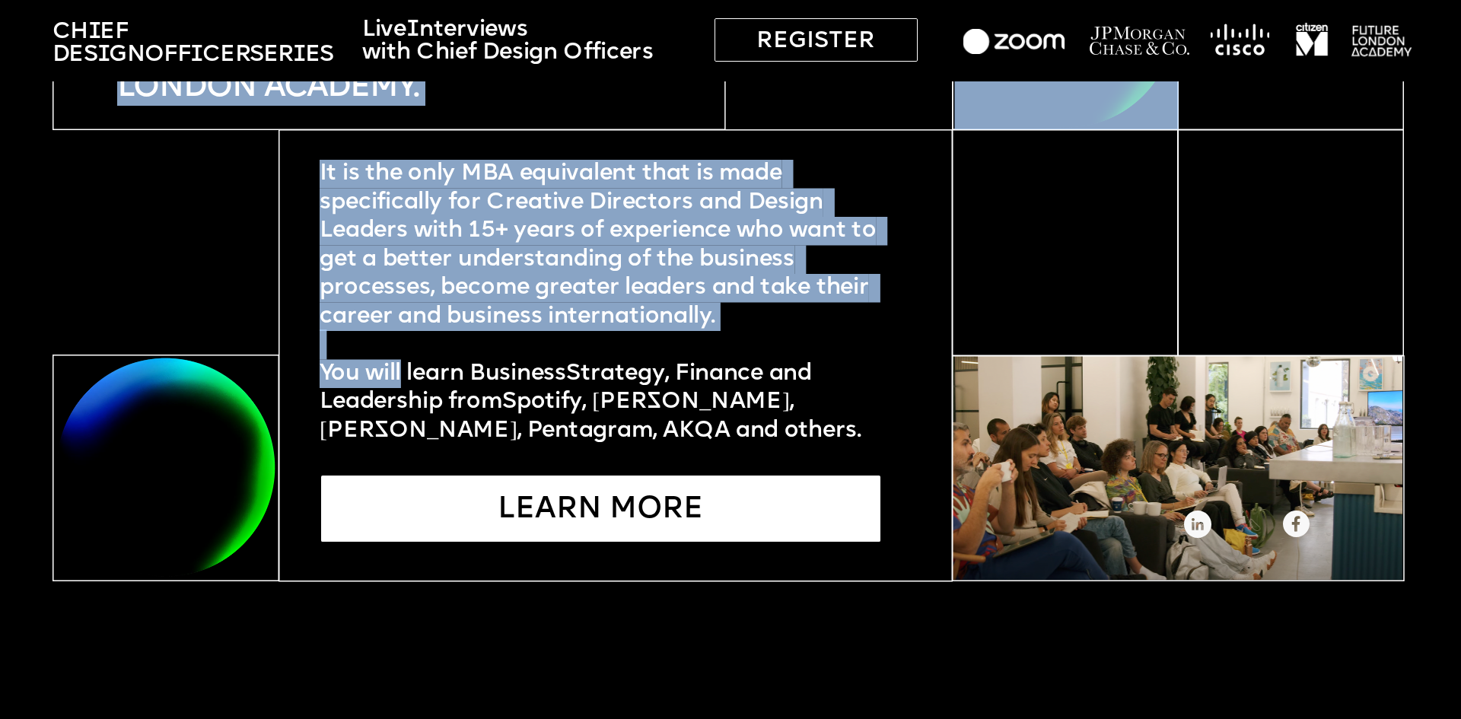
drag, startPoint x: 691, startPoint y: 447, endPoint x: 405, endPoint y: 371, distance: 296.3
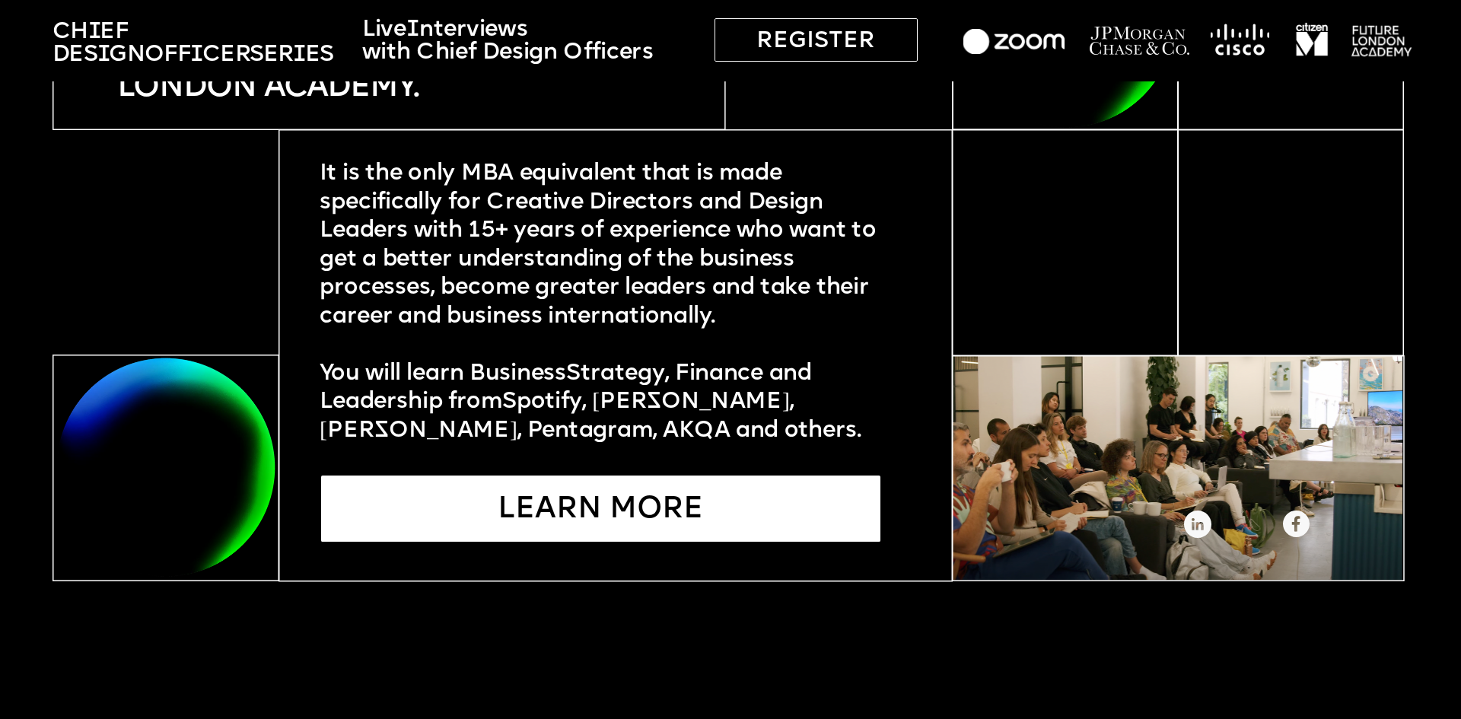
click at [587, 395] on span "potify, Wolff Olins, Monzo, Pentagram, AKQA and others." at bounding box center [591, 417] width 542 height 52
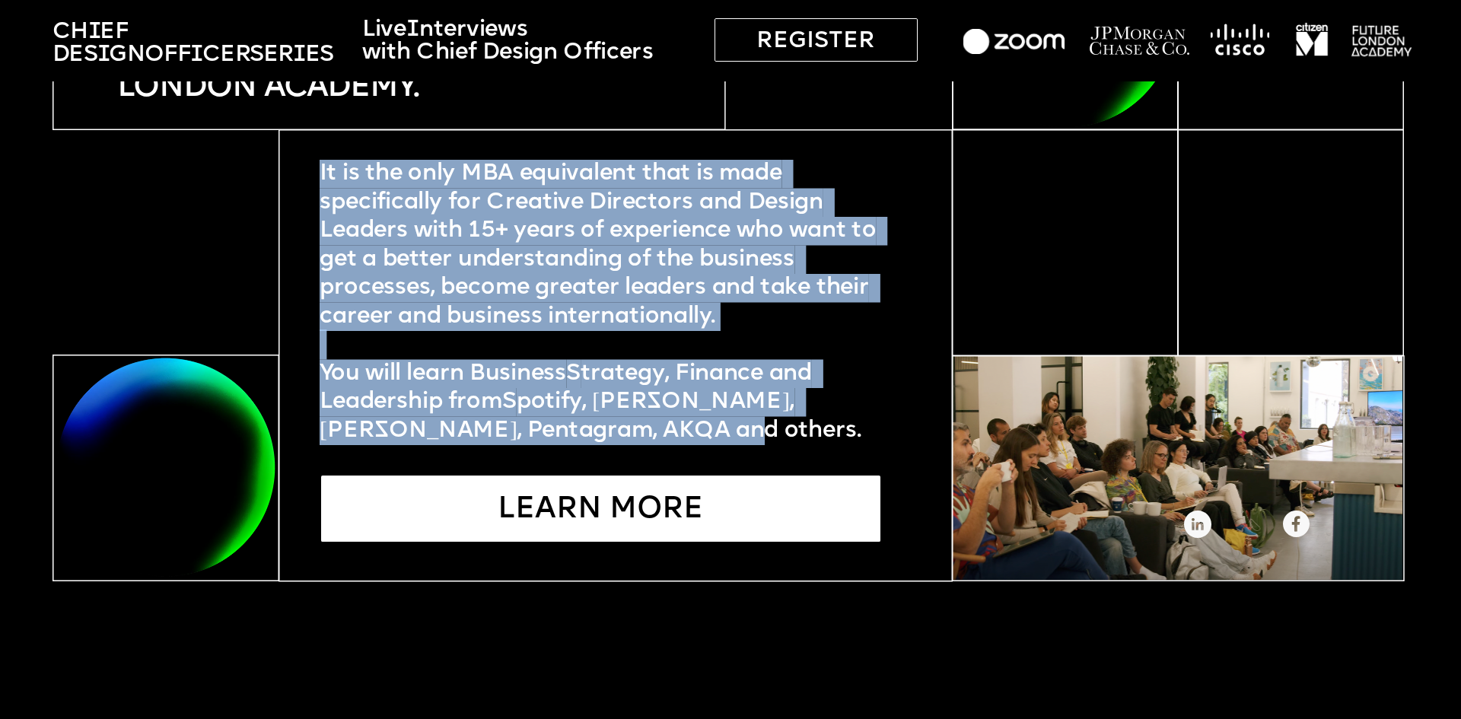
drag, startPoint x: 676, startPoint y: 437, endPoint x: 323, endPoint y: 178, distance: 437.8
click at [323, 178] on div "It is the only MBA equivalent that is made specifically for Creative Directors …" at bounding box center [600, 302] width 561 height 285
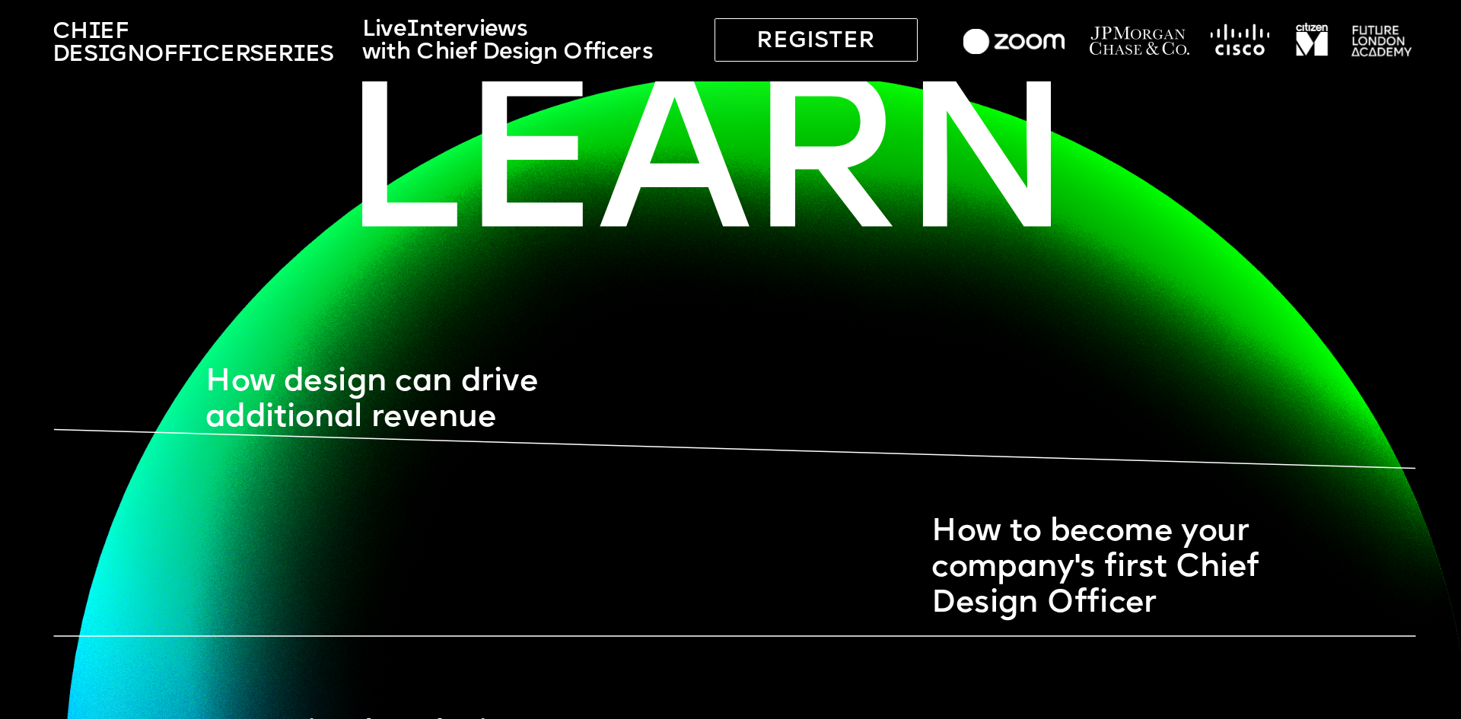
scroll to position [1325, 0]
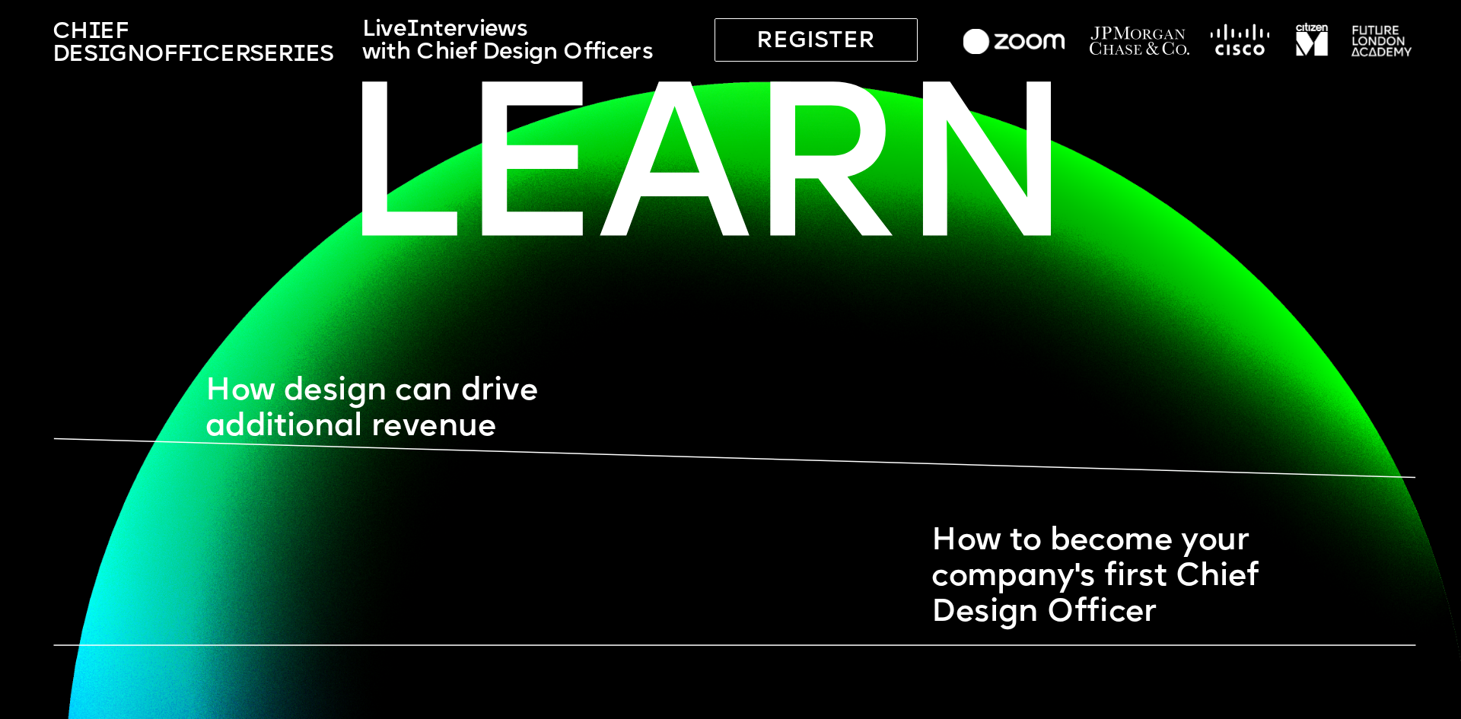
click at [1097, 43] on img at bounding box center [1139, 40] width 101 height 33
click at [1022, 48] on img at bounding box center [1013, 42] width 101 height 26
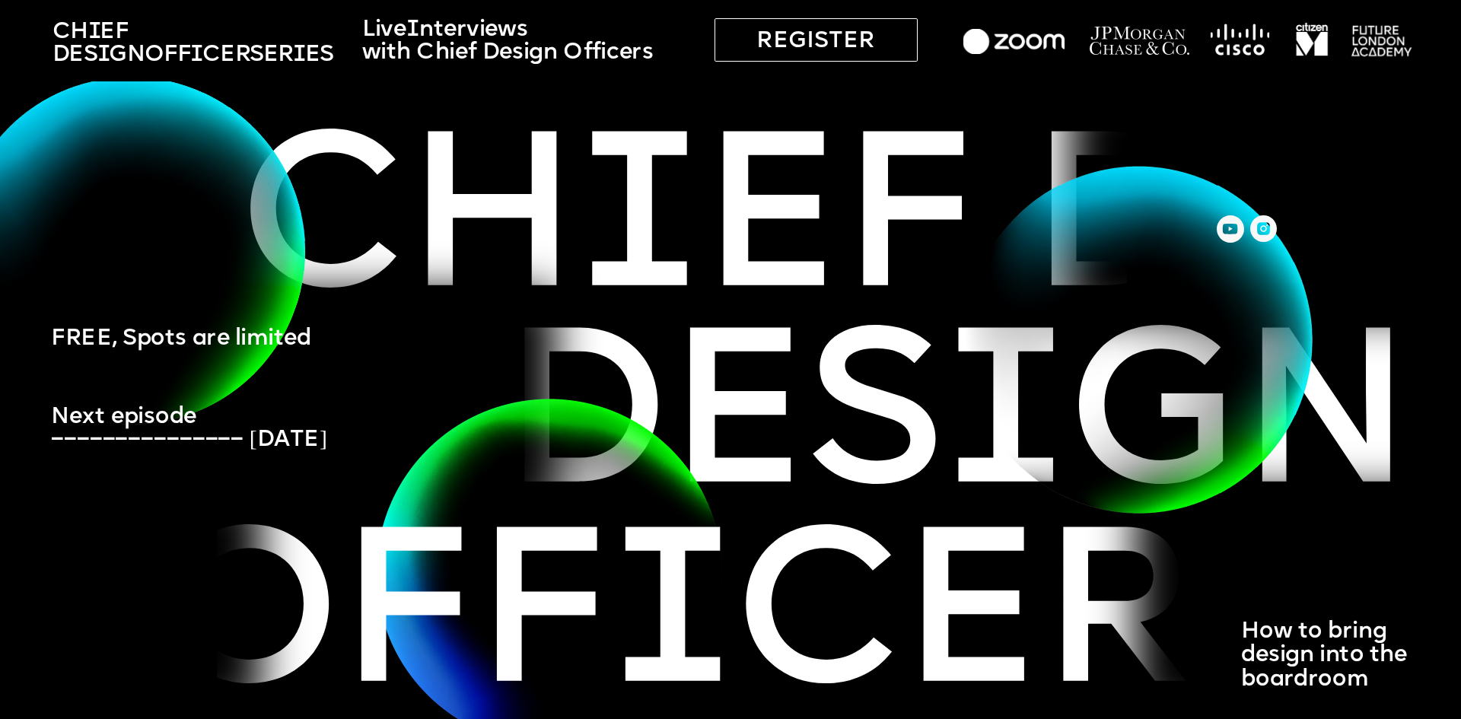
scroll to position [0, 0]
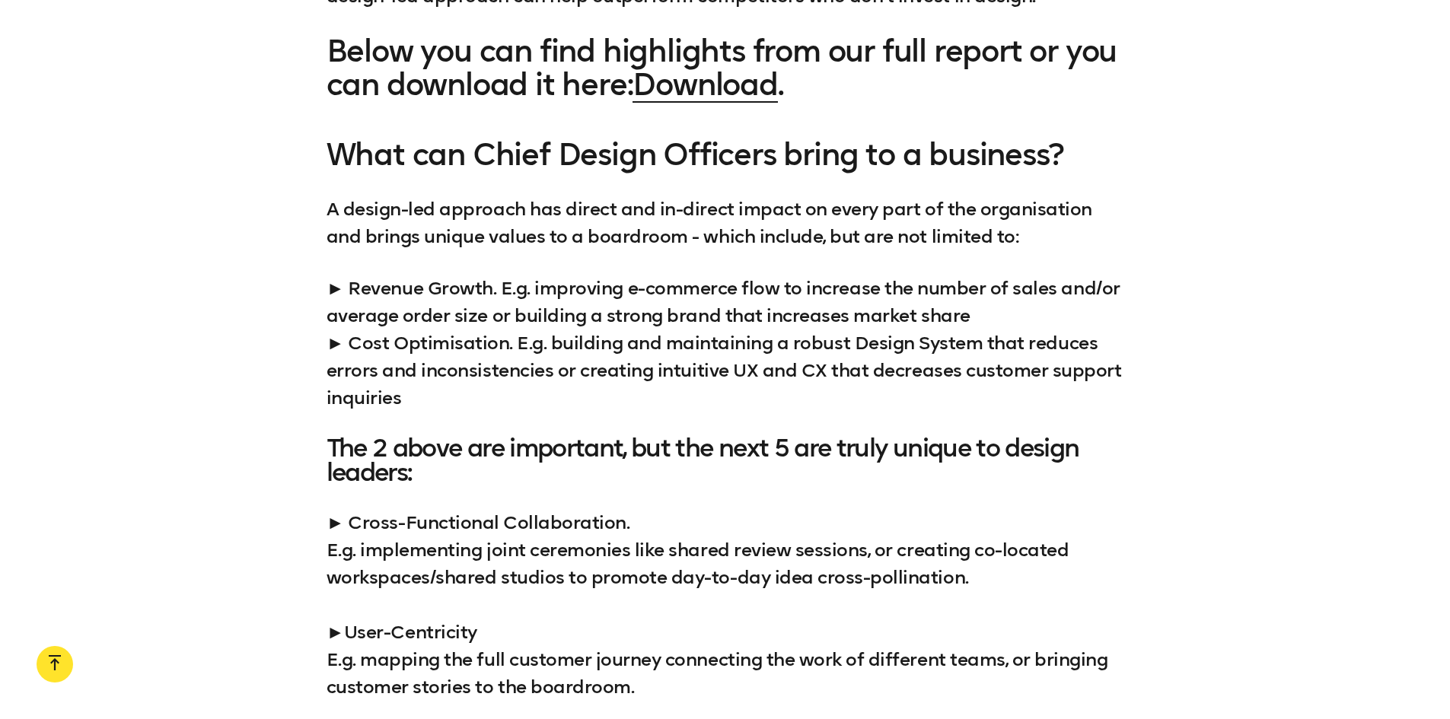
scroll to position [1750, 0]
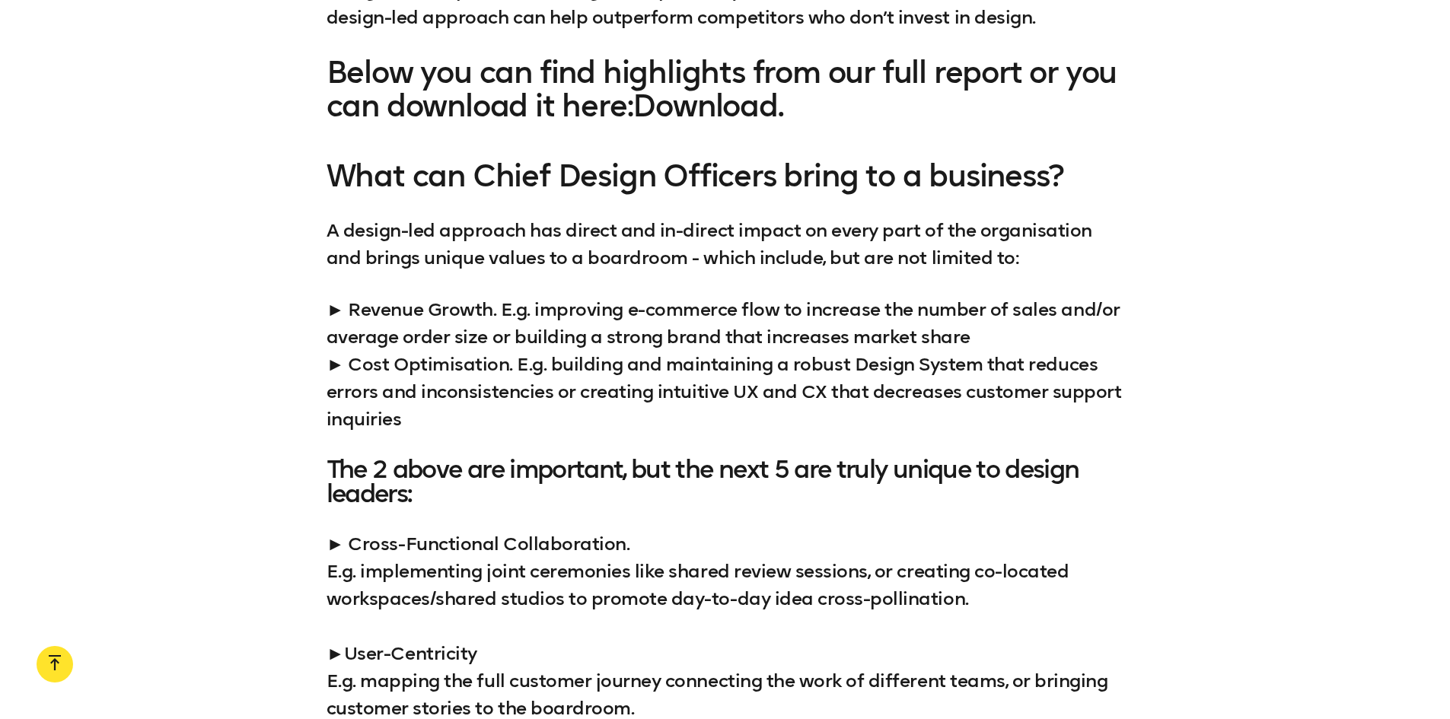
click at [672, 102] on link "Download" at bounding box center [704, 106] width 145 height 37
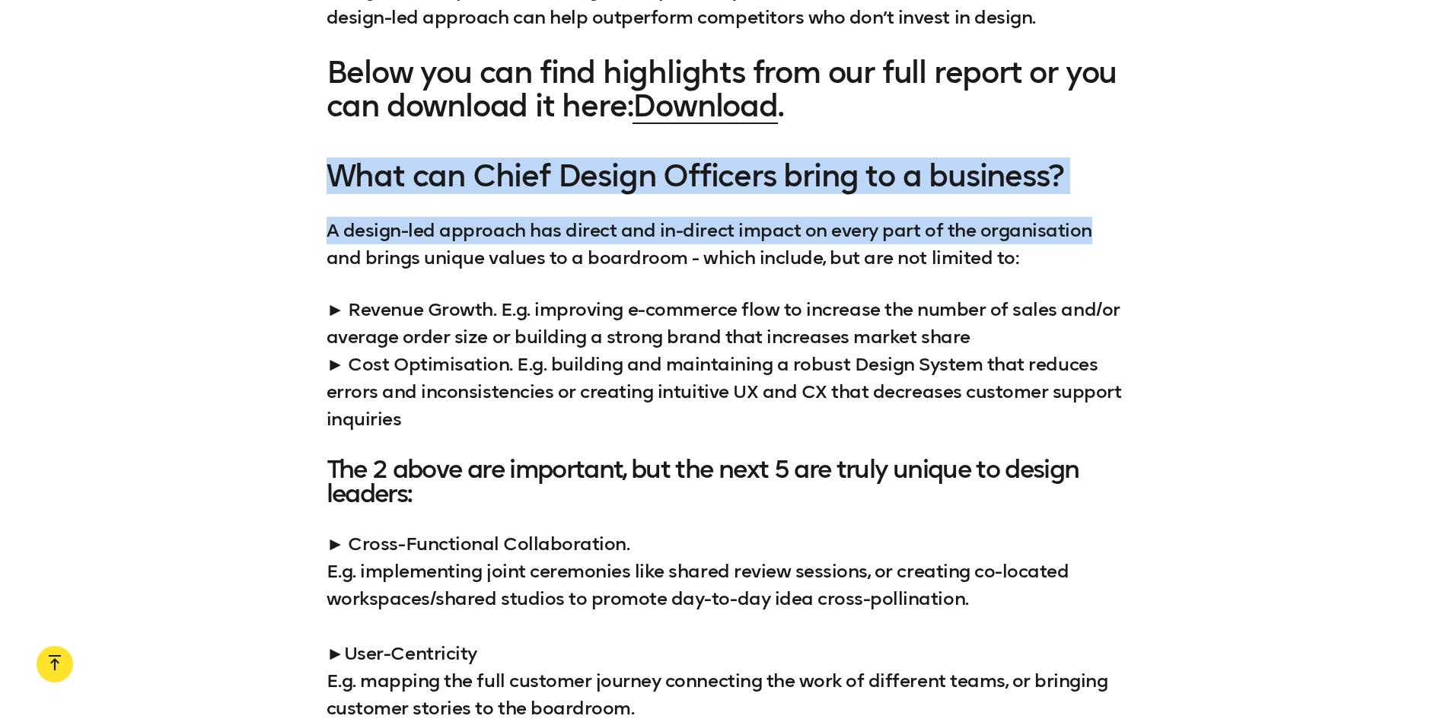
drag, startPoint x: 292, startPoint y: 183, endPoint x: 1122, endPoint y: 193, distance: 829.6
click at [1122, 193] on div "What can Chief Design Officers bring to a business? A design-led approach has d…" at bounding box center [725, 605] width 1450 height 892
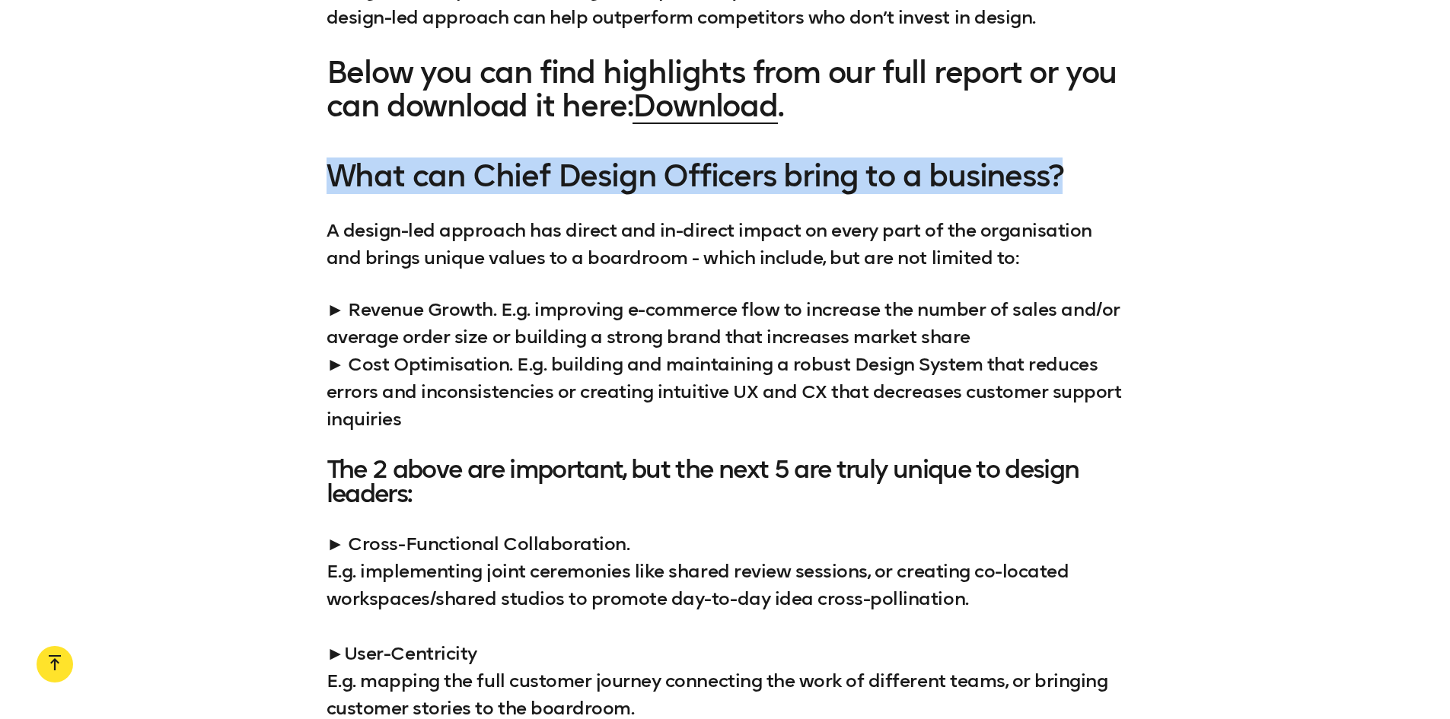
drag, startPoint x: 1100, startPoint y: 161, endPoint x: 282, endPoint y: 182, distance: 819.1
click at [282, 182] on div "What can Chief Design Officers bring to a business? A design-led approach has d…" at bounding box center [725, 605] width 1450 height 892
click at [281, 182] on div "What can Chief Design Officers bring to a business? A design-led approach has d…" at bounding box center [725, 605] width 1450 height 892
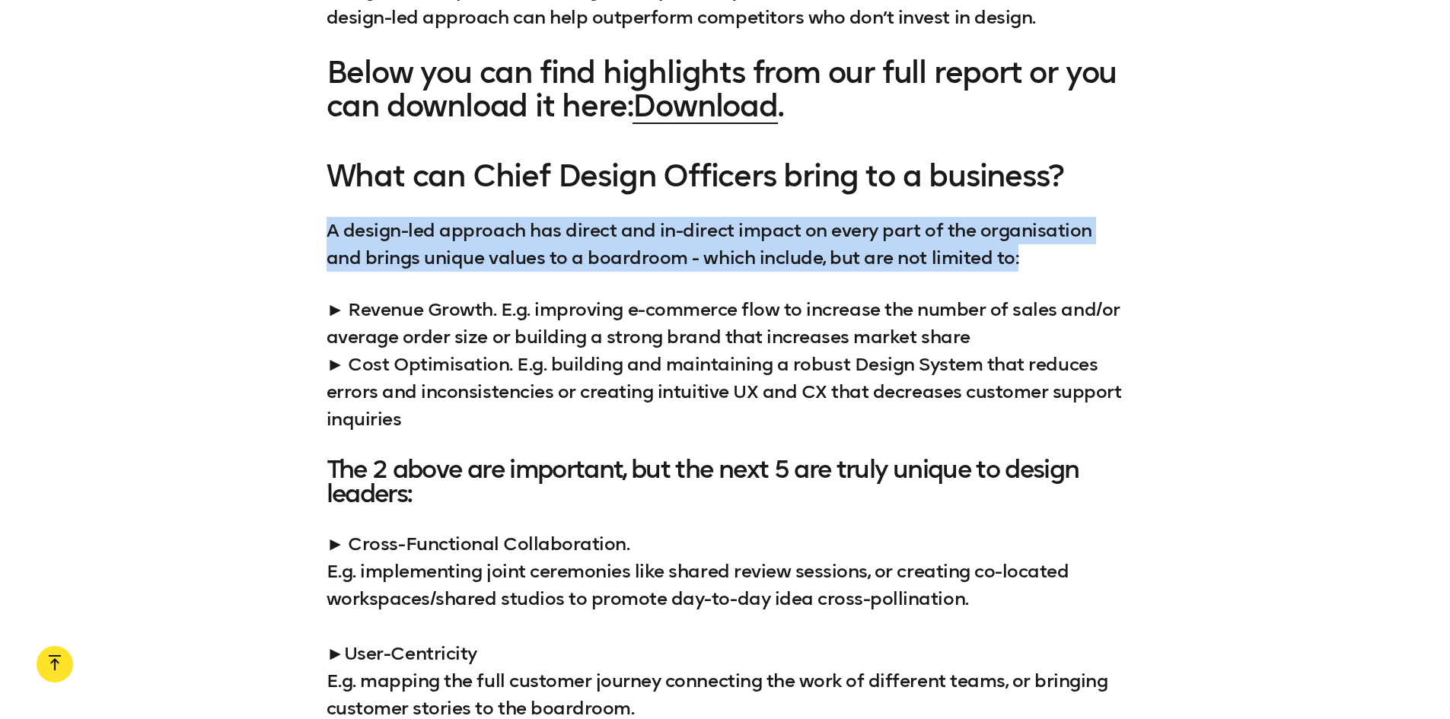
drag, startPoint x: 359, startPoint y: 250, endPoint x: 1166, endPoint y: 269, distance: 806.9
click at [1166, 269] on div "What can Chief Design Officers bring to a business? A design-led approach has d…" at bounding box center [725, 605] width 1450 height 892
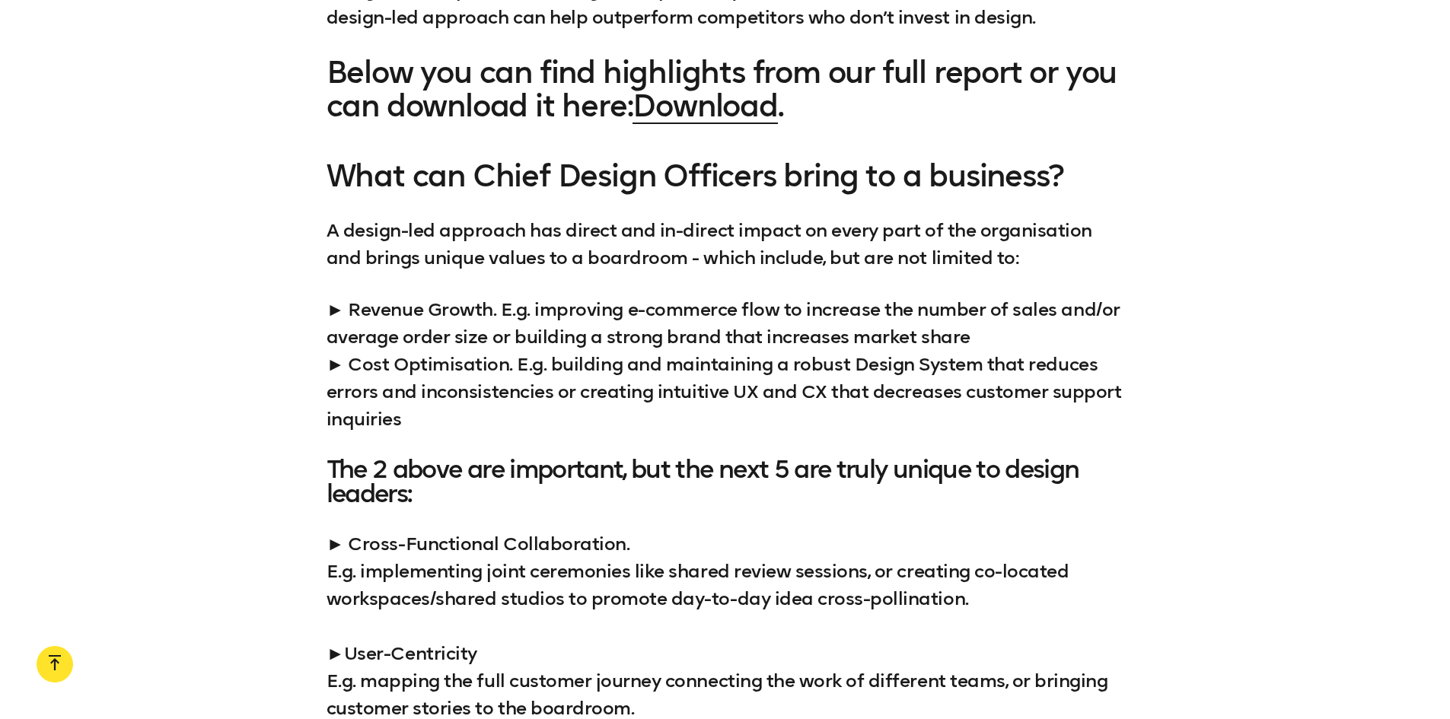
click at [1126, 276] on div "What can Chief Design Officers bring to a business? A design-led approach has d…" at bounding box center [725, 605] width 1450 height 892
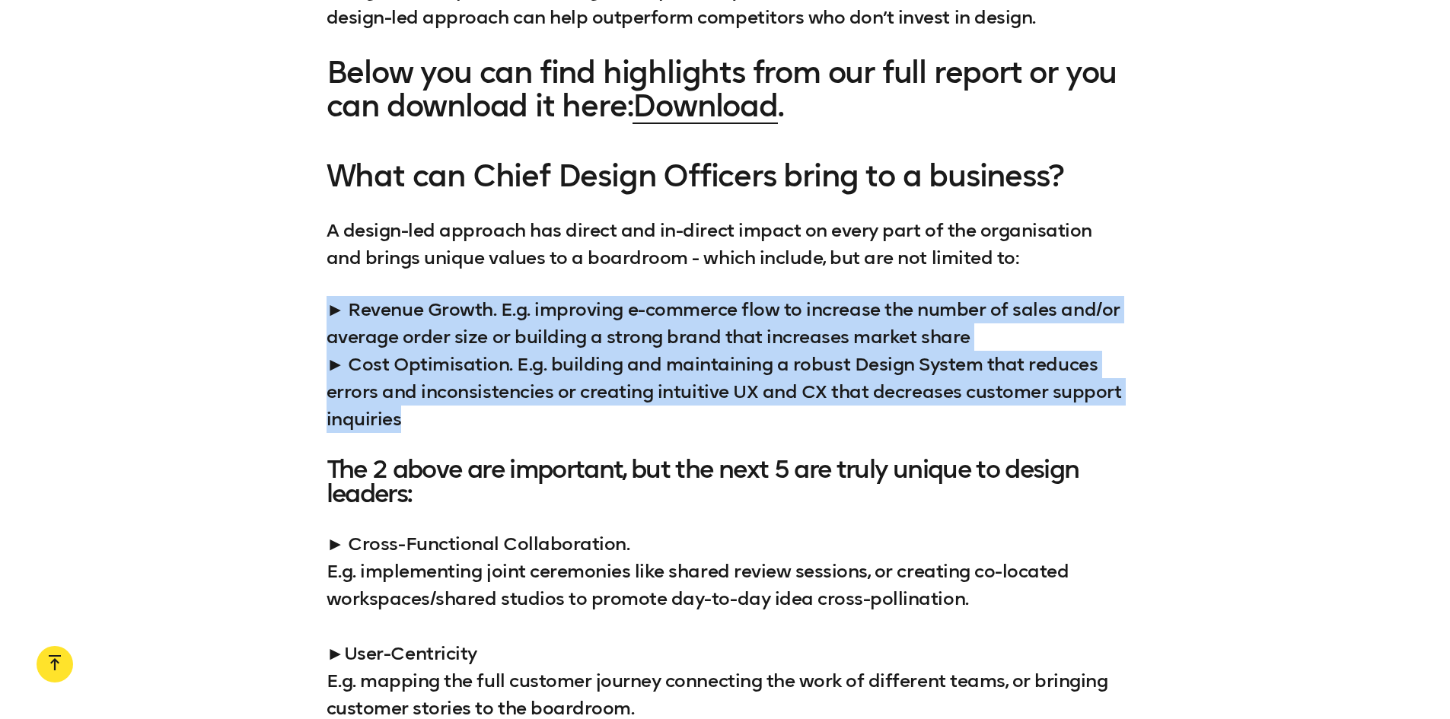
drag, startPoint x: 309, startPoint y: 309, endPoint x: 1252, endPoint y: 431, distance: 950.8
click at [1252, 431] on div "What can Chief Design Officers bring to a business? A design-led approach has d…" at bounding box center [725, 605] width 1450 height 892
click at [507, 371] on p "► Revenue Growth. E.g. improving e-commerce flow to increase the number of sale…" at bounding box center [725, 364] width 798 height 137
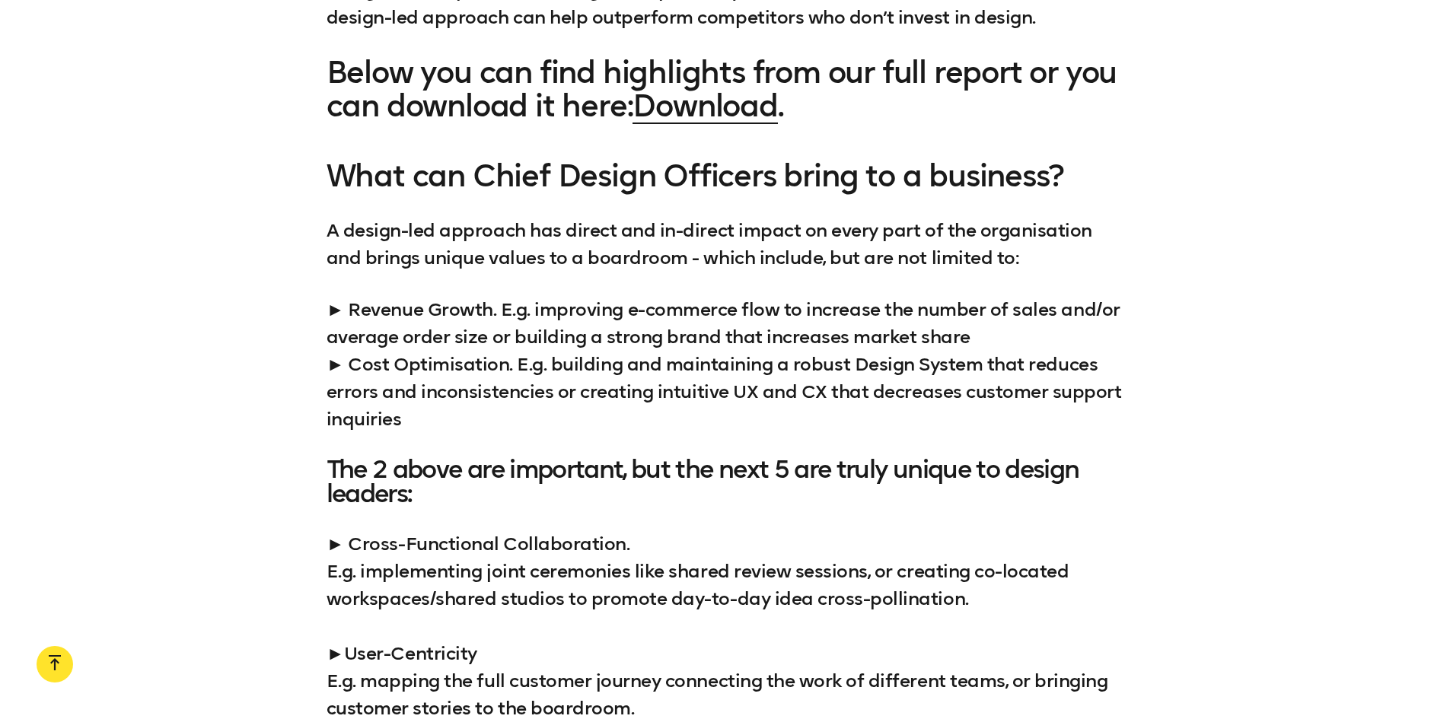
click at [367, 358] on p "► Revenue Growth. E.g. improving e-commerce flow to increase the number of sale…" at bounding box center [725, 364] width 798 height 137
drag, startPoint x: 395, startPoint y: 392, endPoint x: 420, endPoint y: 449, distance: 62.4
click at [395, 393] on p "► Revenue Growth. E.g. improving e-commerce flow to increase the number of sale…" at bounding box center [725, 364] width 798 height 137
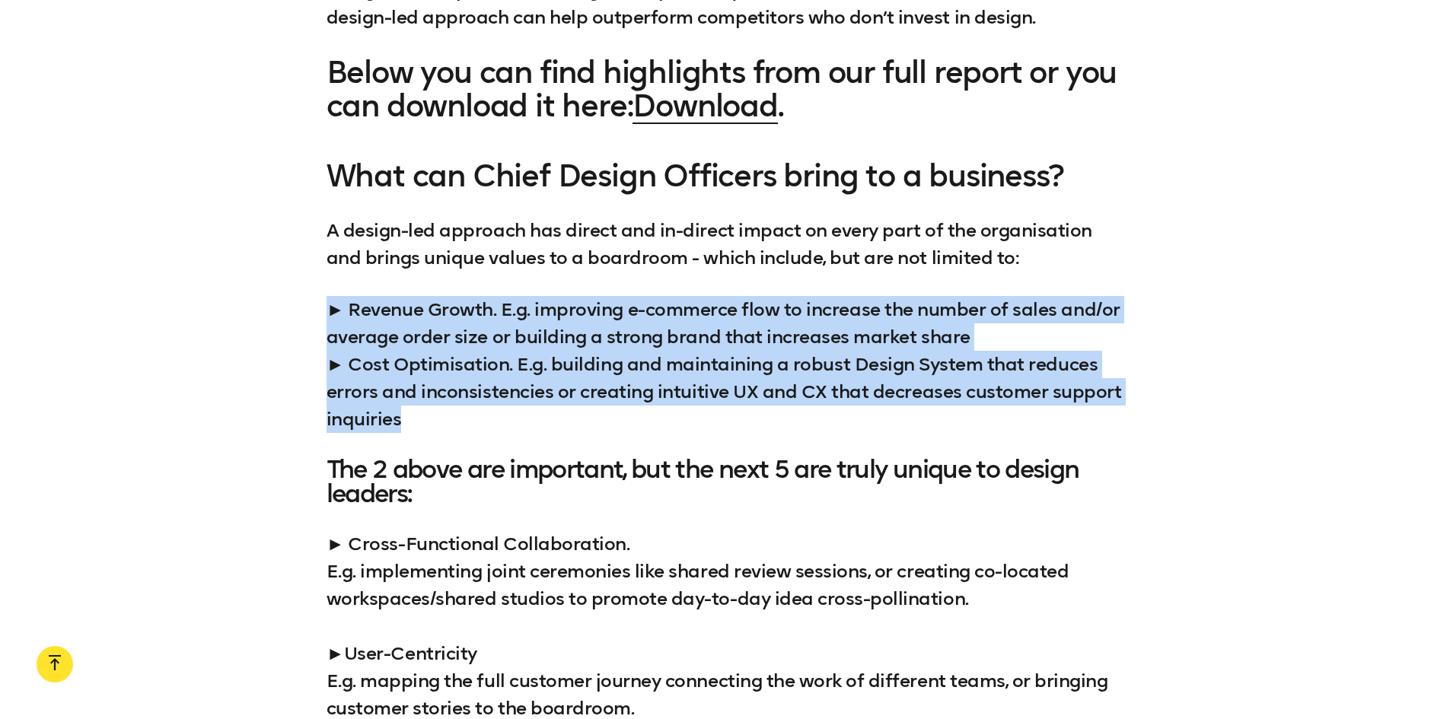
drag, startPoint x: 419, startPoint y: 419, endPoint x: 313, endPoint y: 275, distance: 177.9
click at [313, 275] on div "What can Chief Design Officers bring to a business? A design-led approach has d…" at bounding box center [725, 605] width 1450 height 892
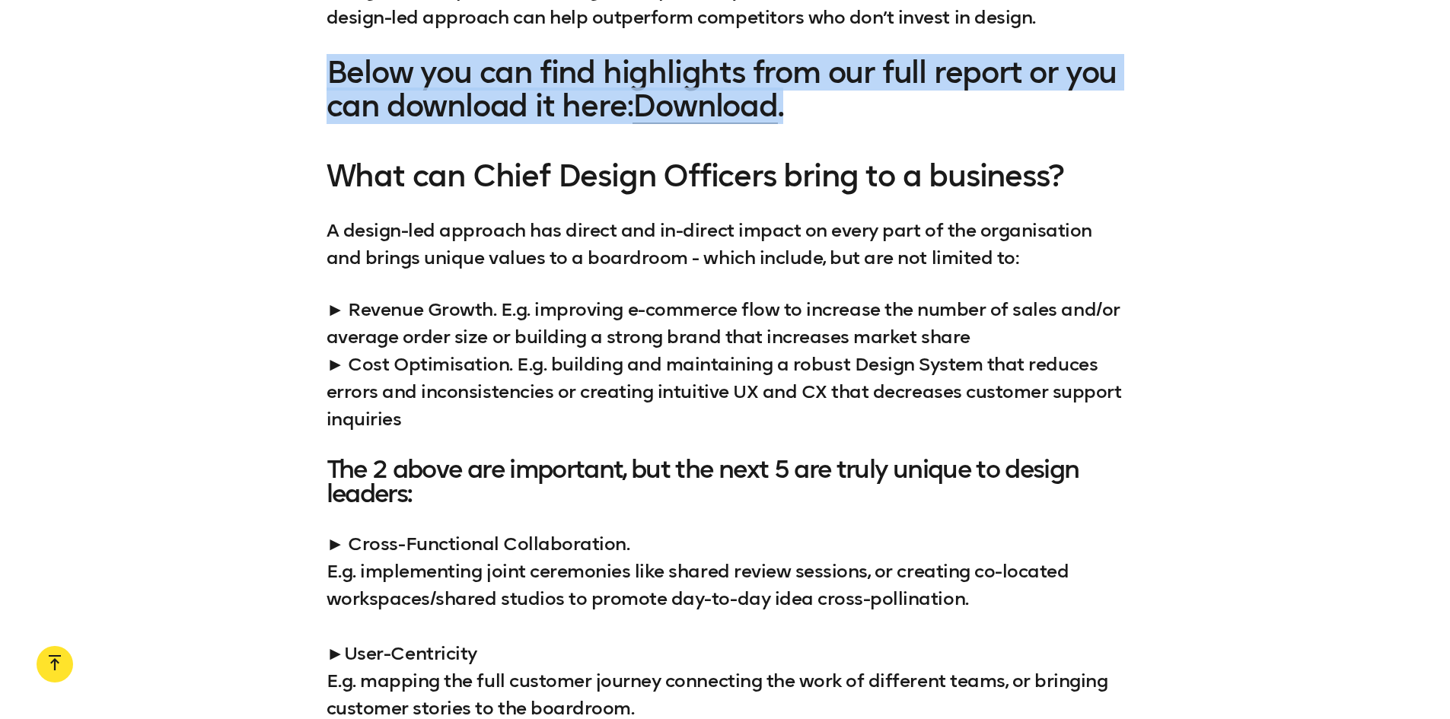
drag, startPoint x: 296, startPoint y: 64, endPoint x: 908, endPoint y: 113, distance: 613.8
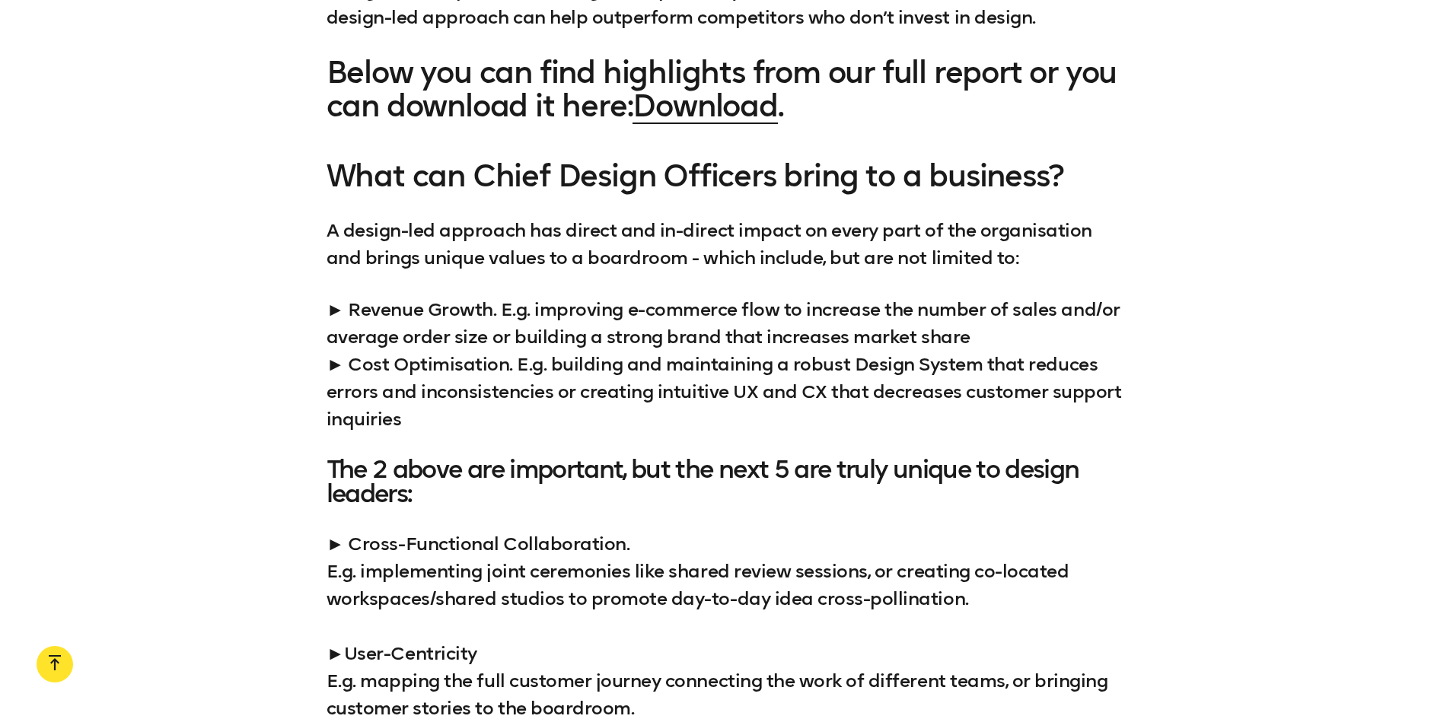
drag, startPoint x: 903, startPoint y: 123, endPoint x: 900, endPoint y: 135, distance: 12.8
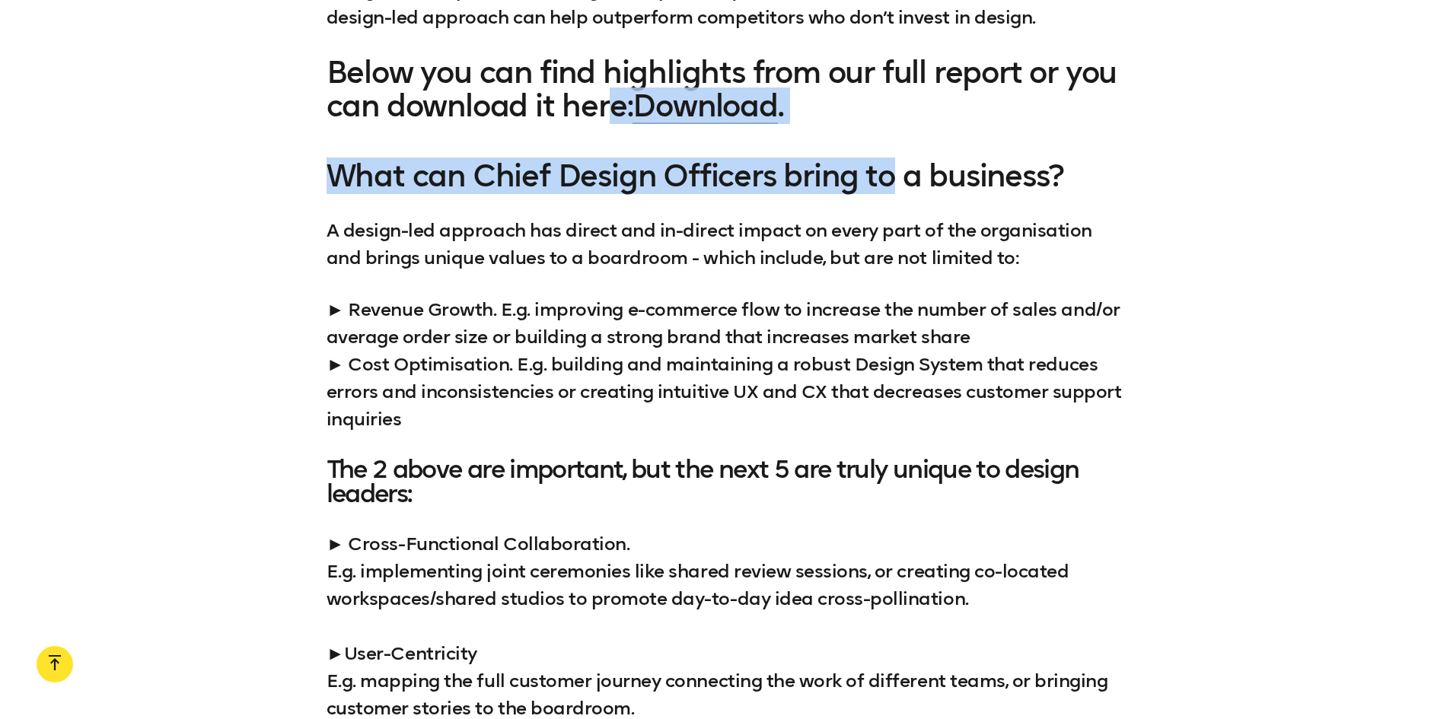
drag, startPoint x: 896, startPoint y: 138, endPoint x: 608, endPoint y: 116, distance: 289.2
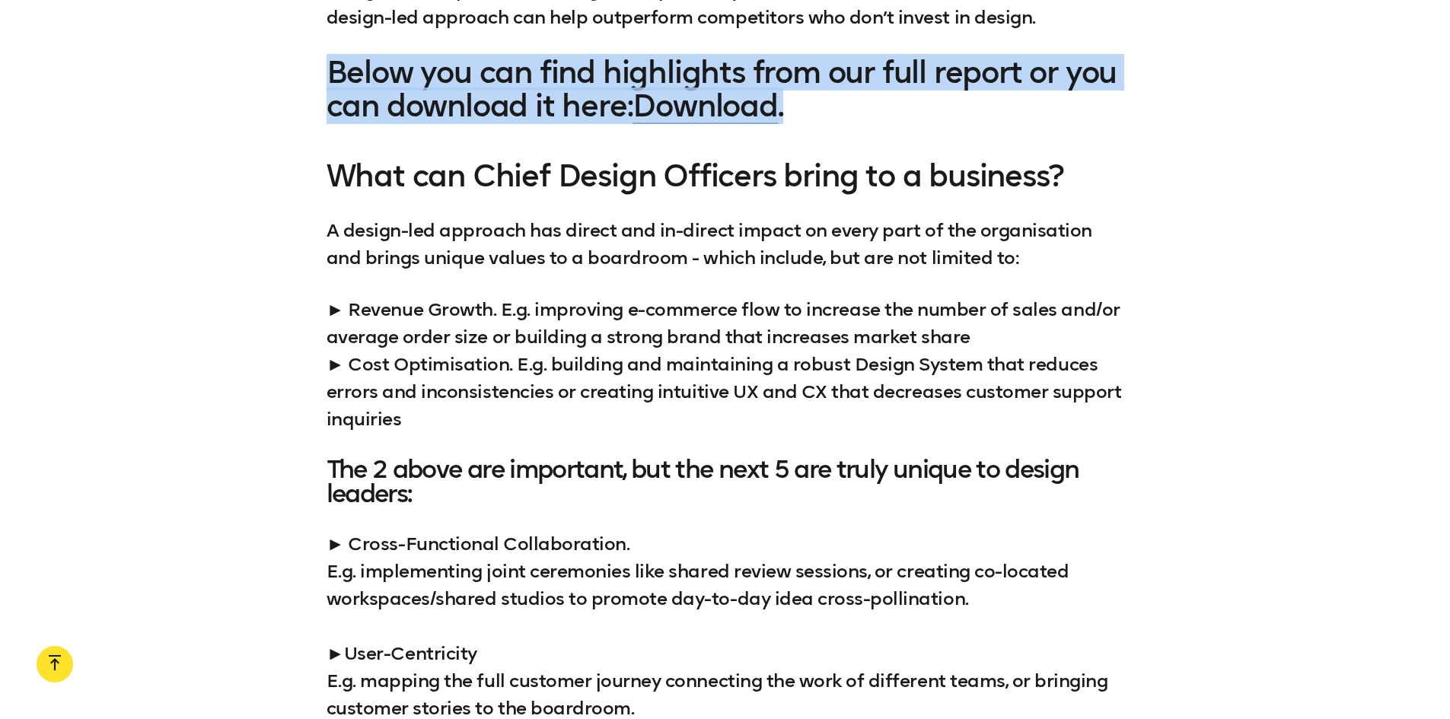
drag, startPoint x: 824, startPoint y: 114, endPoint x: 288, endPoint y: 72, distance: 537.4
drag, startPoint x: 310, startPoint y: 74, endPoint x: 850, endPoint y: 116, distance: 541.9
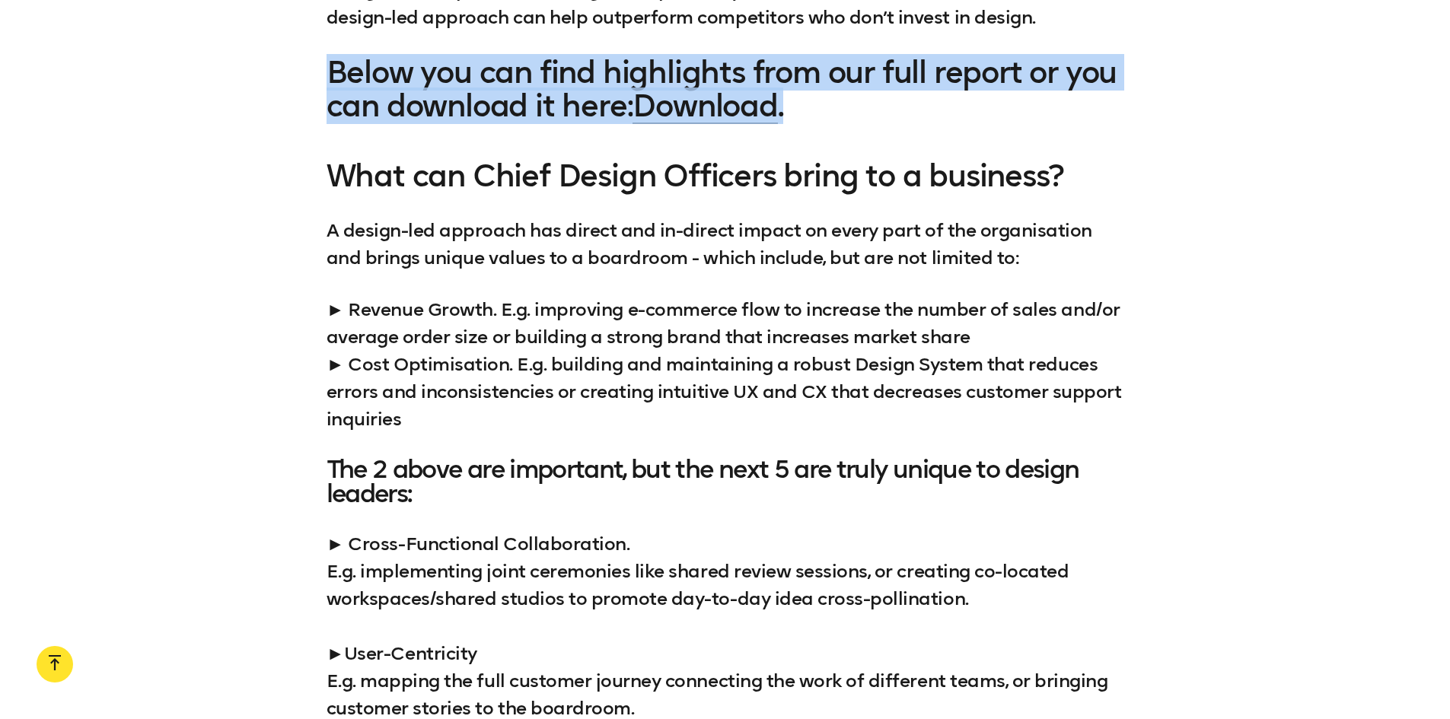
click at [850, 116] on h3 "Below you can find highlights from our full report or you can download it here:…" at bounding box center [725, 89] width 798 height 67
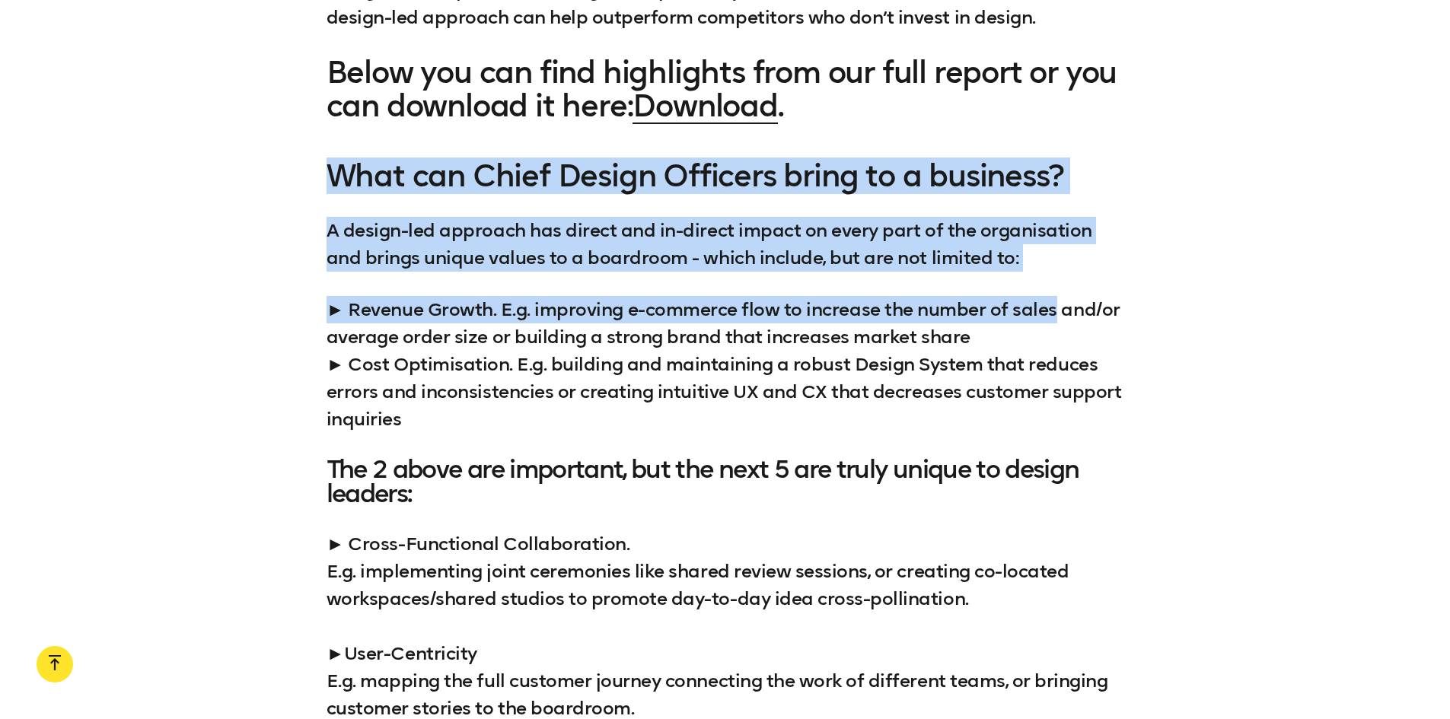
drag, startPoint x: 319, startPoint y: 172, endPoint x: 1264, endPoint y: 278, distance: 951.1
click at [1265, 278] on div "What can Chief Design Officers bring to a business? A design-led approach has d…" at bounding box center [725, 605] width 1450 height 892
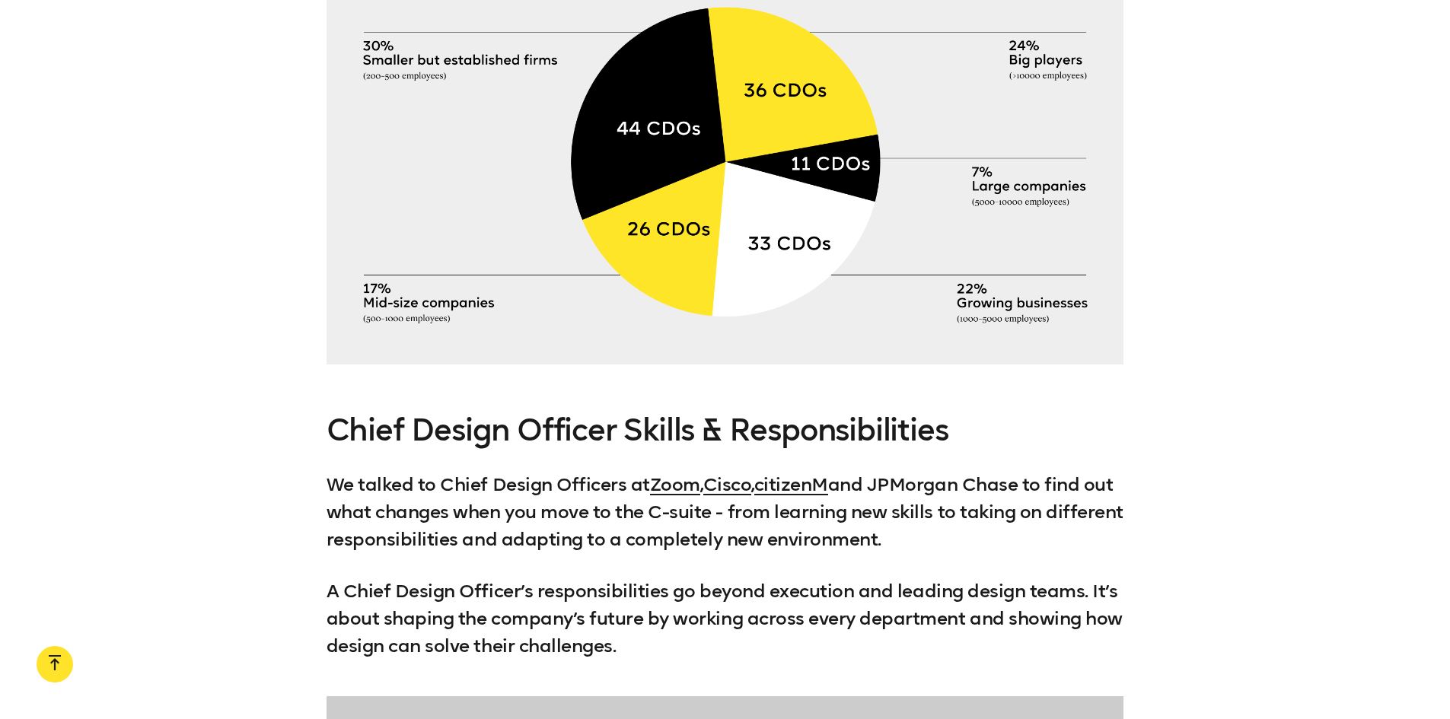
scroll to position [4947, 0]
